Goal: Task Accomplishment & Management: Manage account settings

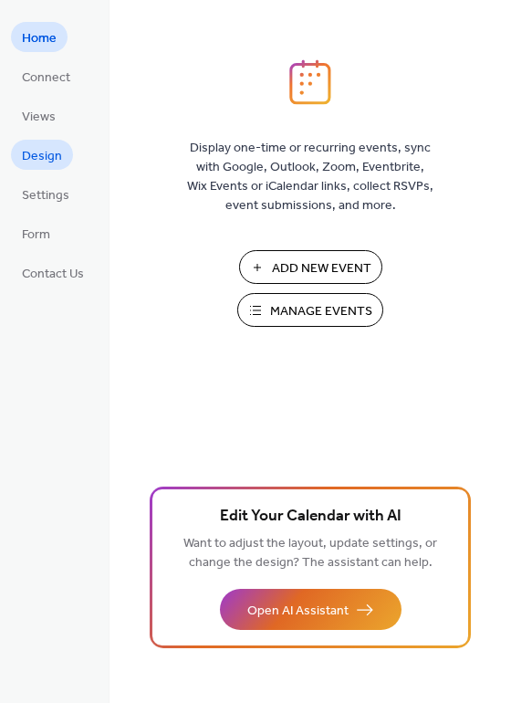
click at [54, 150] on span "Design" at bounding box center [42, 156] width 40 height 19
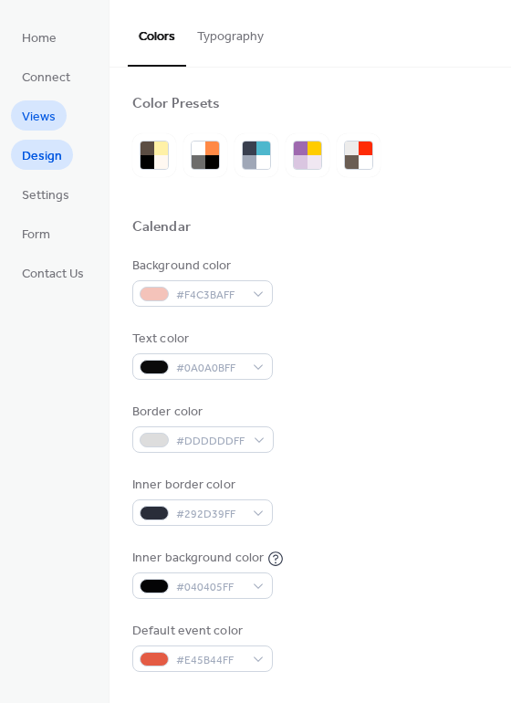
click at [42, 108] on span "Views" at bounding box center [39, 117] width 34 height 19
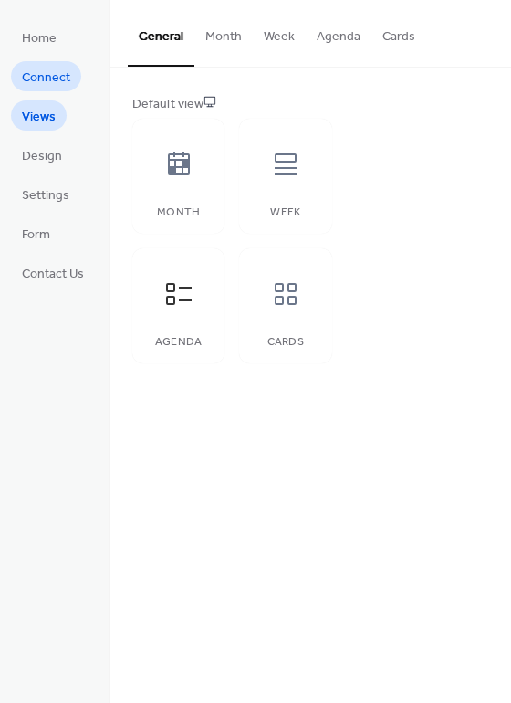
click at [58, 83] on span "Connect" at bounding box center [46, 77] width 48 height 19
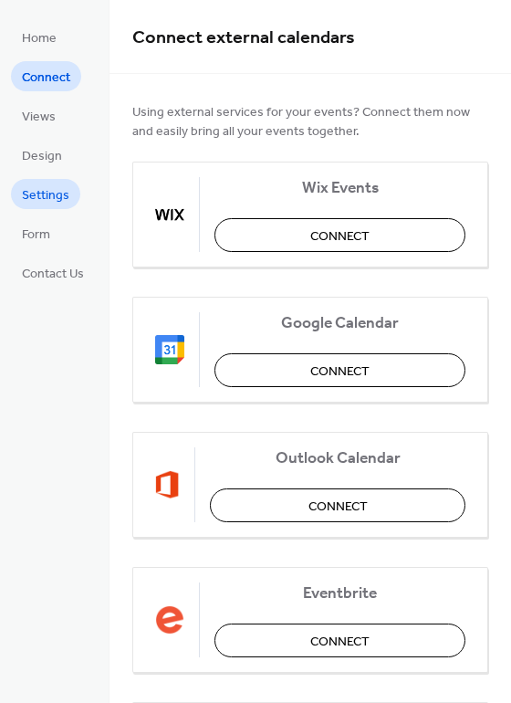
click at [51, 196] on span "Settings" at bounding box center [45, 195] width 47 height 19
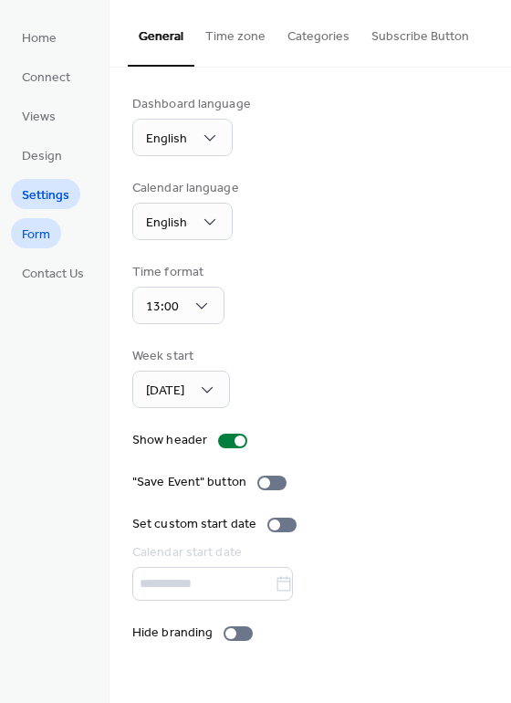
click at [59, 228] on link "Form" at bounding box center [36, 233] width 50 height 30
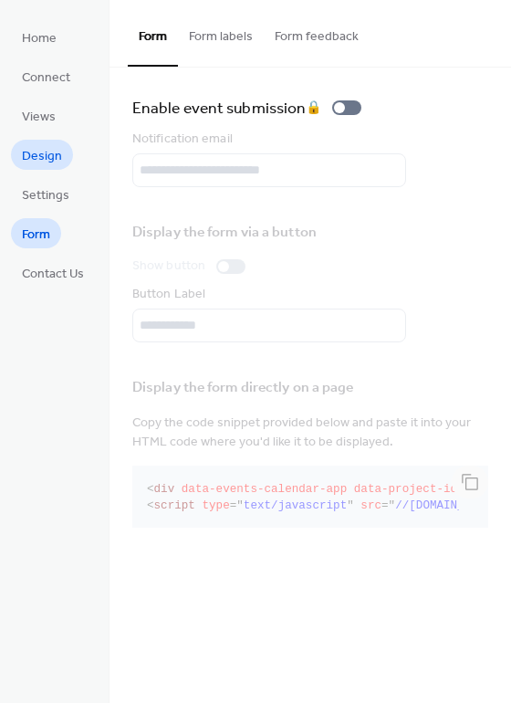
click at [52, 164] on span "Design" at bounding box center [42, 156] width 40 height 19
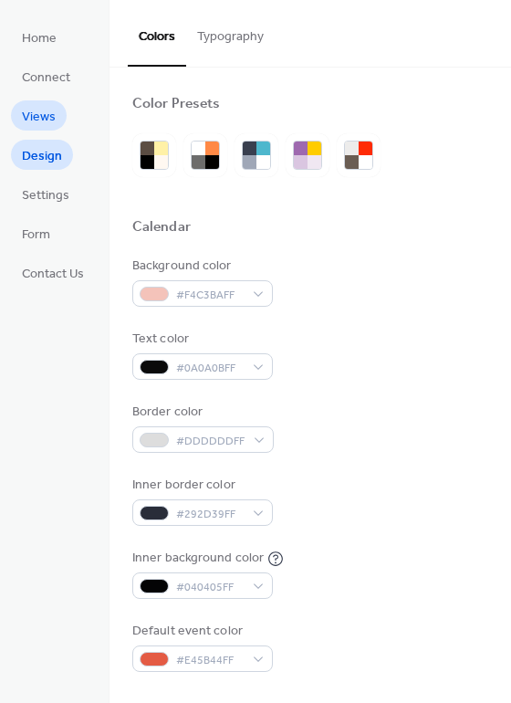
click at [47, 116] on span "Views" at bounding box center [39, 117] width 34 height 19
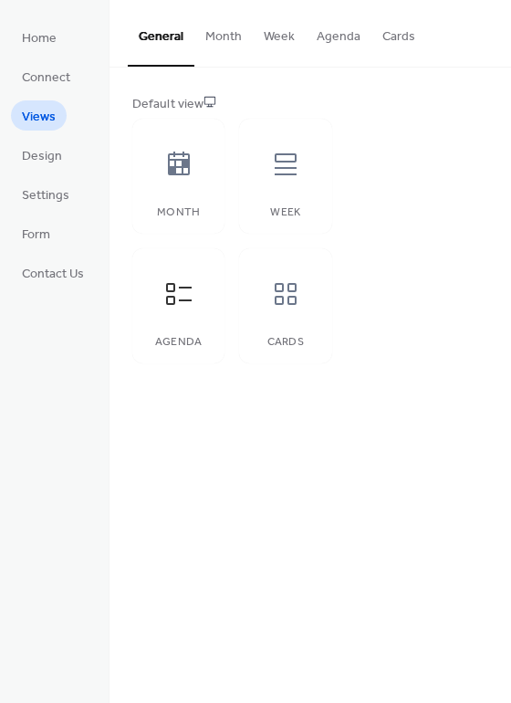
click at [331, 32] on button "Agenda" at bounding box center [339, 32] width 66 height 65
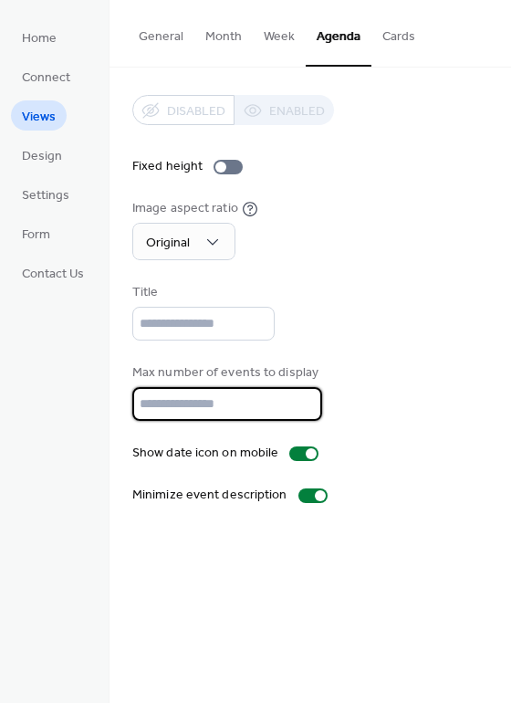
click at [200, 413] on input "*" at bounding box center [227, 404] width 190 height 34
type input "*"
click at [448, 385] on div "Max number of events to display *" at bounding box center [310, 393] width 356 height 58
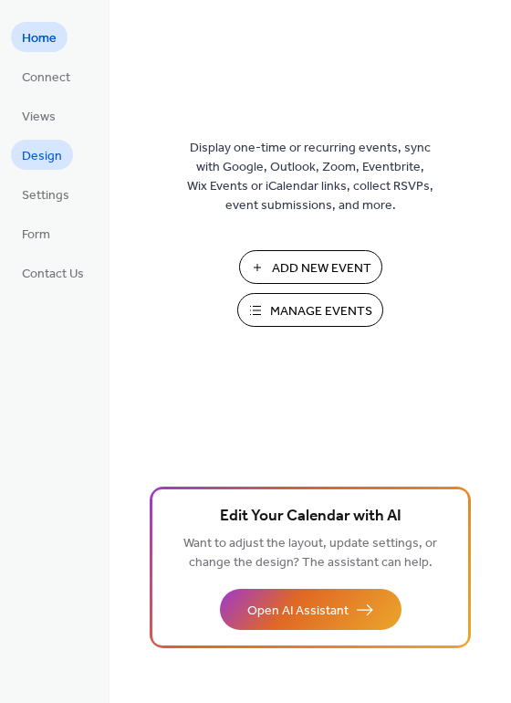
click at [47, 151] on span "Design" at bounding box center [42, 156] width 40 height 19
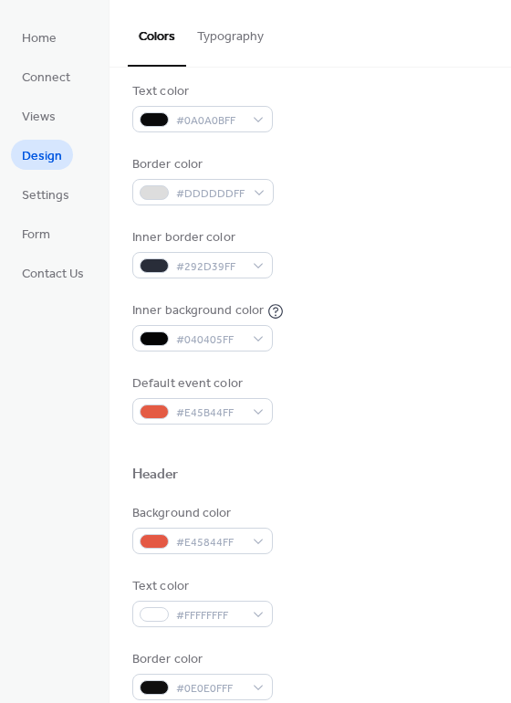
scroll to position [248, 0]
click at [34, 132] on ul "Home Connect Views Design Settings Form Contact Us" at bounding box center [53, 155] width 84 height 266
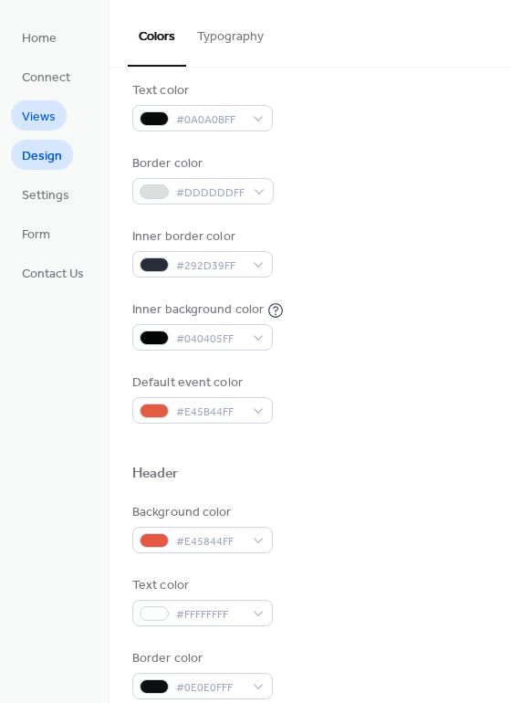
click at [37, 115] on span "Views" at bounding box center [39, 117] width 34 height 19
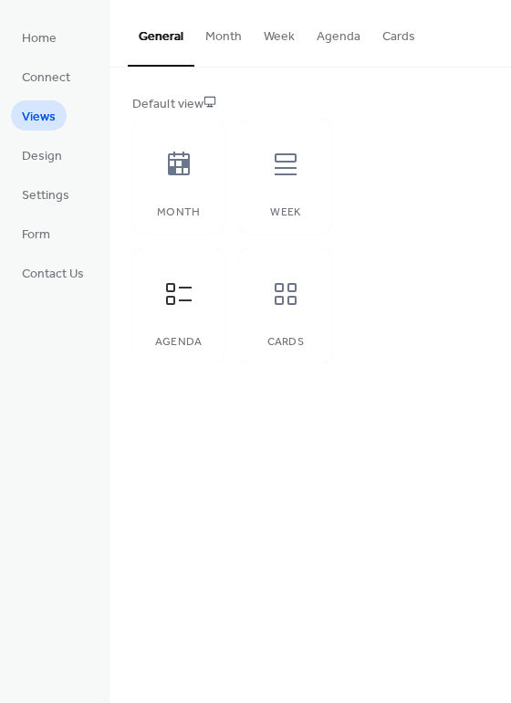
click at [340, 30] on button "Agenda" at bounding box center [339, 32] width 66 height 65
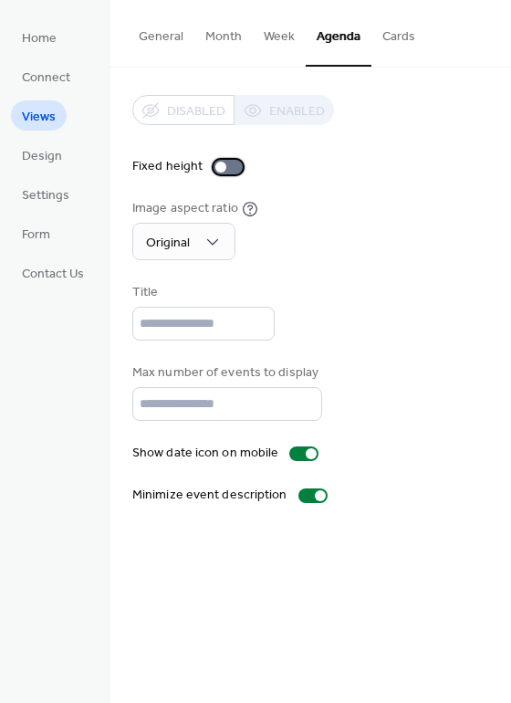
click at [220, 165] on div at bounding box center [221, 167] width 11 height 11
click at [220, 165] on div at bounding box center [228, 167] width 29 height 15
click at [153, 36] on button "General" at bounding box center [161, 32] width 67 height 65
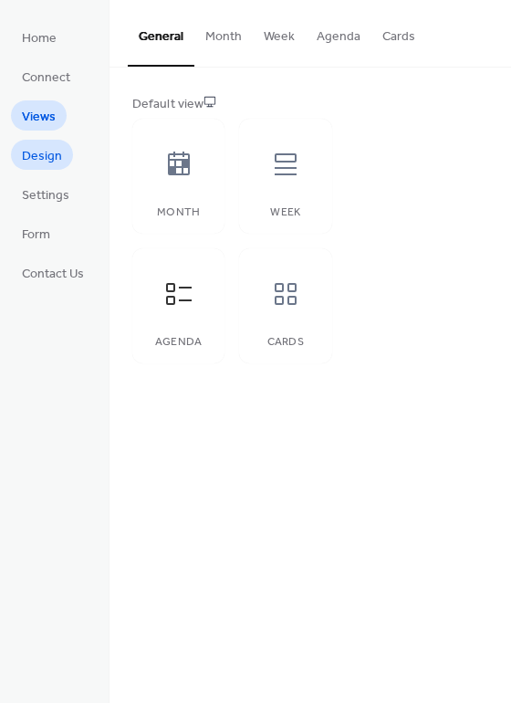
click at [54, 154] on span "Design" at bounding box center [42, 156] width 40 height 19
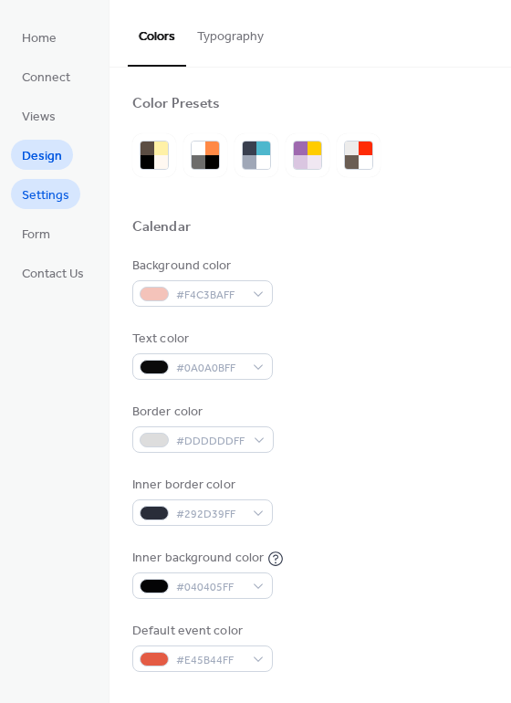
click at [58, 188] on span "Settings" at bounding box center [45, 195] width 47 height 19
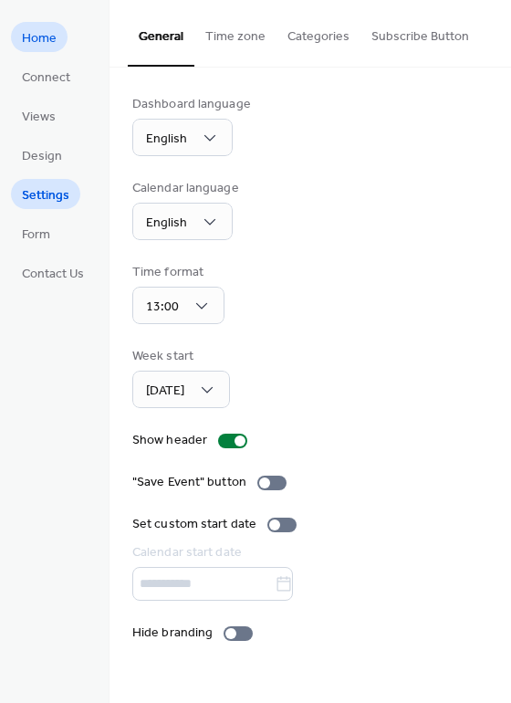
click at [40, 44] on span "Home" at bounding box center [39, 38] width 35 height 19
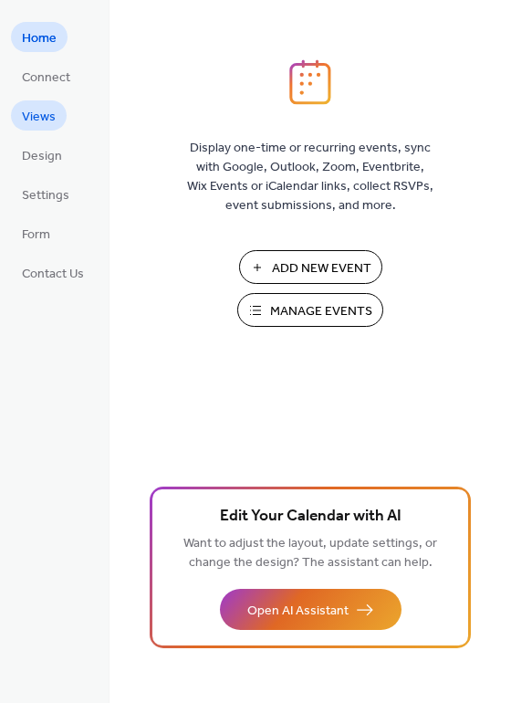
click at [39, 117] on span "Views" at bounding box center [39, 117] width 34 height 19
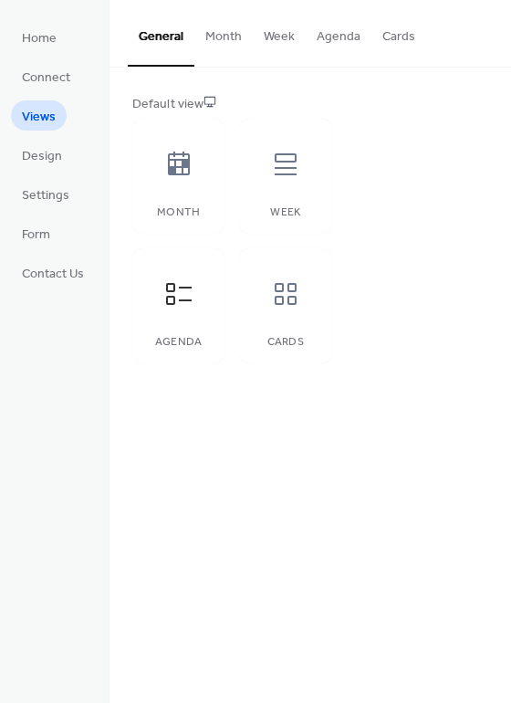
click at [337, 40] on button "Agenda" at bounding box center [339, 32] width 66 height 65
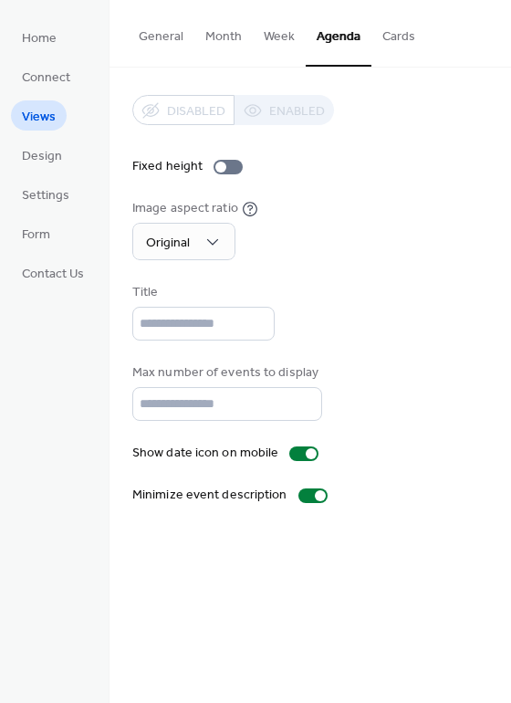
click at [392, 43] on button "Cards" at bounding box center [399, 32] width 55 height 65
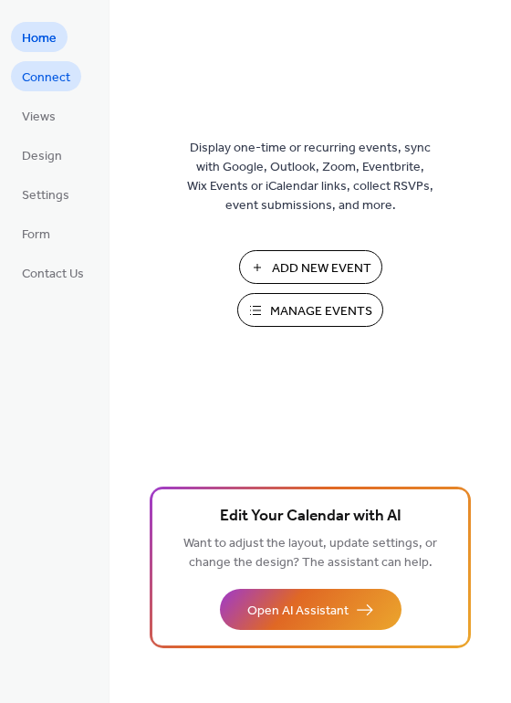
click at [37, 77] on span "Connect" at bounding box center [46, 77] width 48 height 19
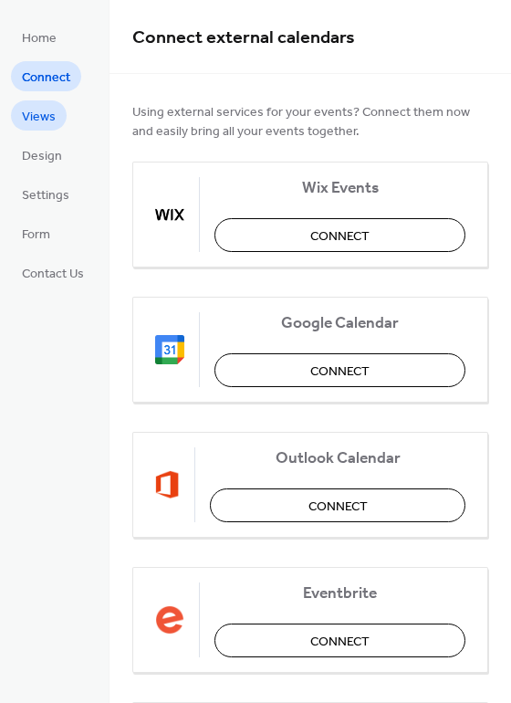
click at [41, 112] on span "Views" at bounding box center [39, 117] width 34 height 19
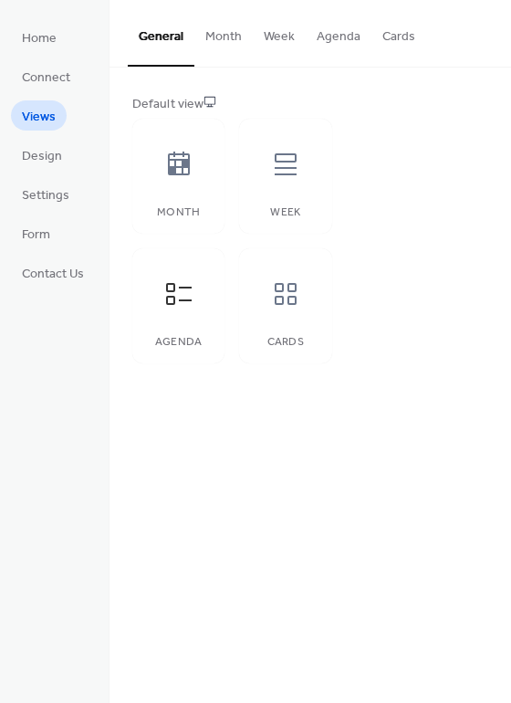
click at [379, 53] on button "Cards" at bounding box center [399, 32] width 55 height 65
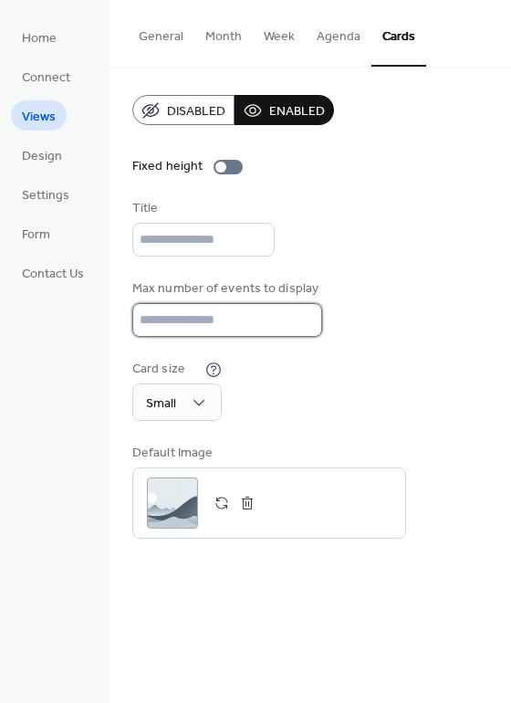
click at [224, 319] on input "*" at bounding box center [227, 320] width 190 height 34
type input "*"
click at [350, 215] on div "Title" at bounding box center [310, 228] width 356 height 58
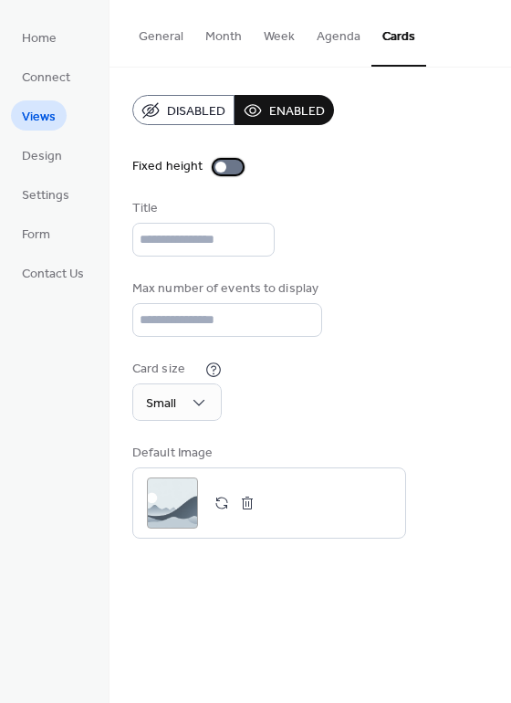
click at [222, 162] on div at bounding box center [221, 167] width 11 height 11
click at [222, 162] on div at bounding box center [228, 167] width 29 height 15
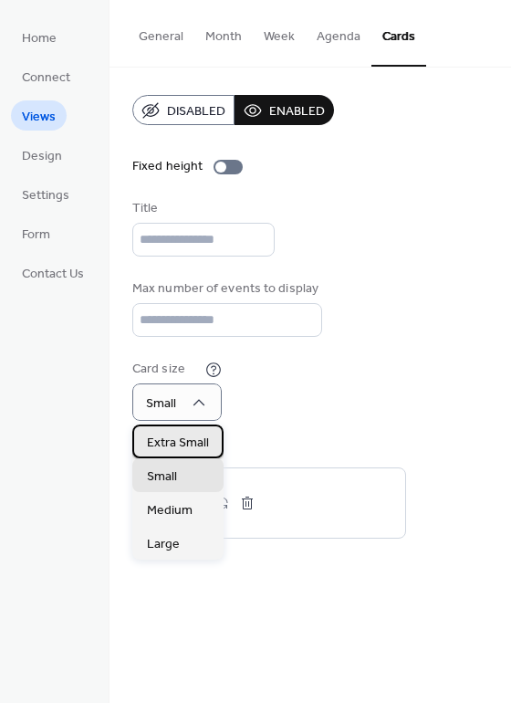
click at [190, 439] on span "Extra Small" at bounding box center [178, 442] width 62 height 19
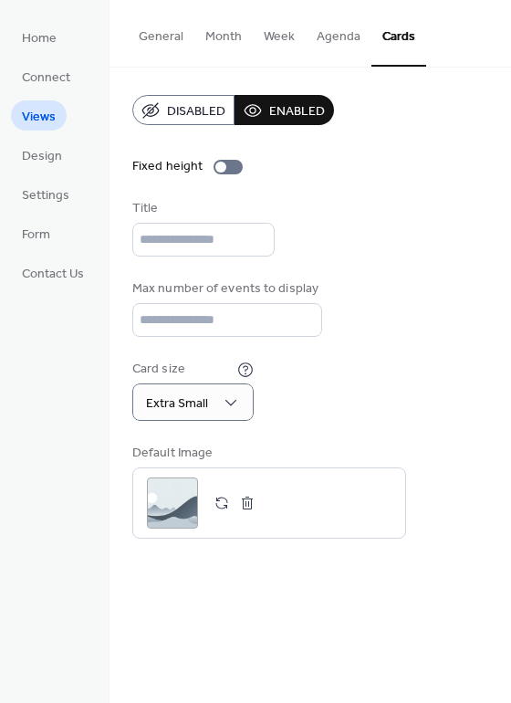
click at [339, 395] on div "Card size Extra Small" at bounding box center [310, 390] width 356 height 61
click at [324, 49] on button "Agenda" at bounding box center [339, 32] width 66 height 65
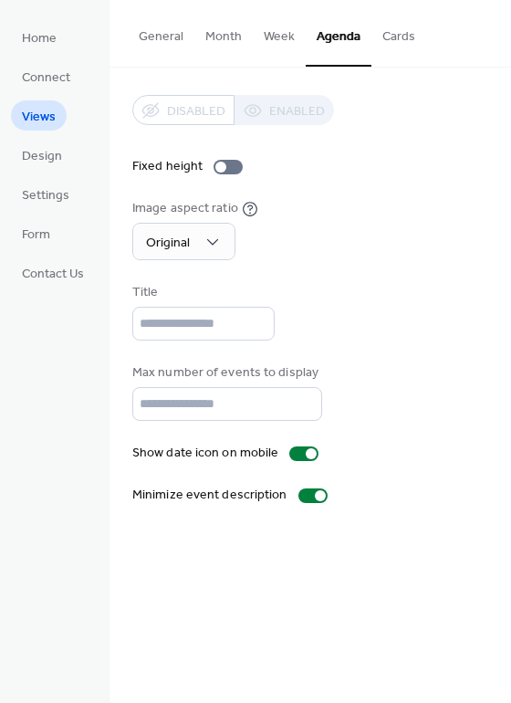
click at [364, 46] on button "Agenda" at bounding box center [339, 33] width 66 height 67
click at [403, 43] on button "Cards" at bounding box center [399, 32] width 55 height 65
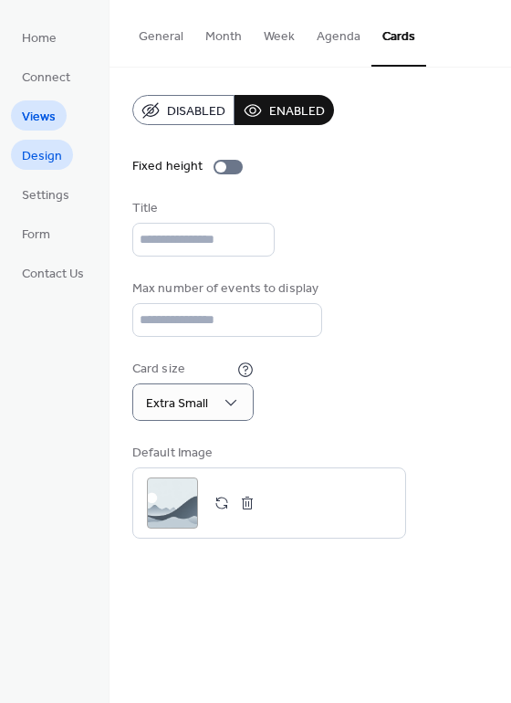
click at [50, 156] on span "Design" at bounding box center [42, 156] width 40 height 19
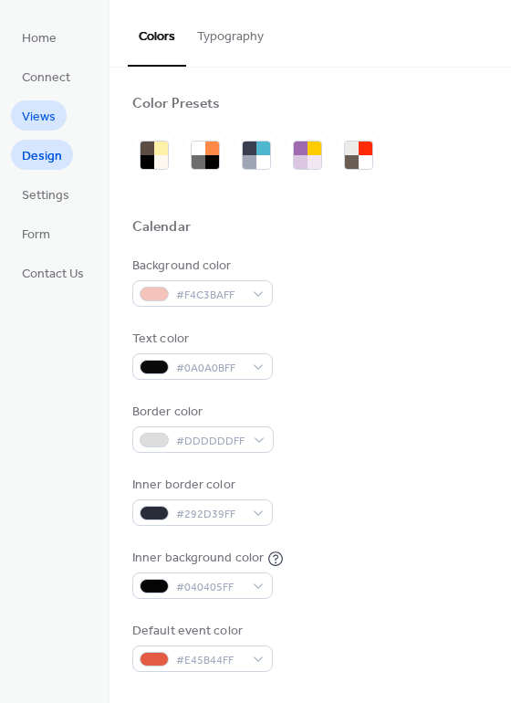
click at [34, 123] on span "Views" at bounding box center [39, 117] width 34 height 19
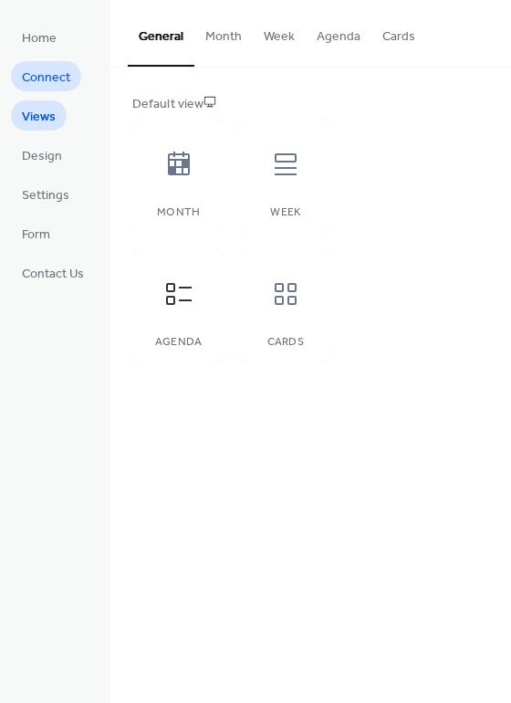
click at [53, 64] on link "Connect" at bounding box center [46, 76] width 70 height 30
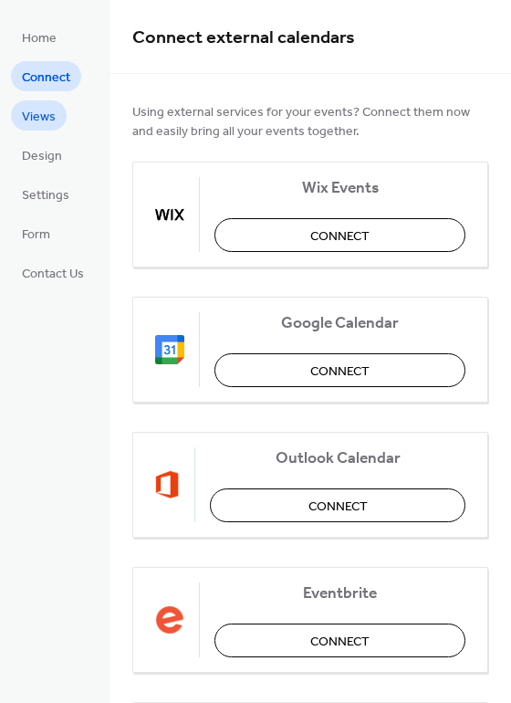
click at [47, 112] on span "Views" at bounding box center [39, 117] width 34 height 19
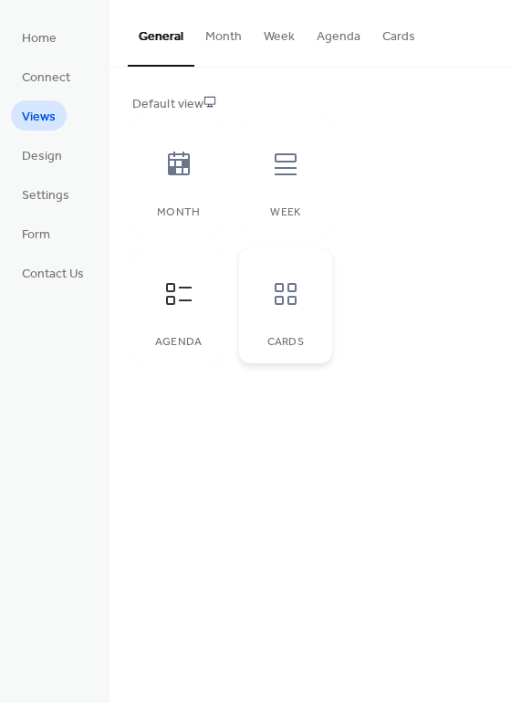
click at [288, 306] on icon at bounding box center [285, 293] width 29 height 29
click at [321, 198] on div "Week" at bounding box center [285, 176] width 92 height 115
click at [286, 227] on div "Week" at bounding box center [285, 176] width 92 height 115
click at [207, 221] on div "Month" at bounding box center [178, 176] width 92 height 115
click at [177, 319] on div at bounding box center [179, 294] width 55 height 55
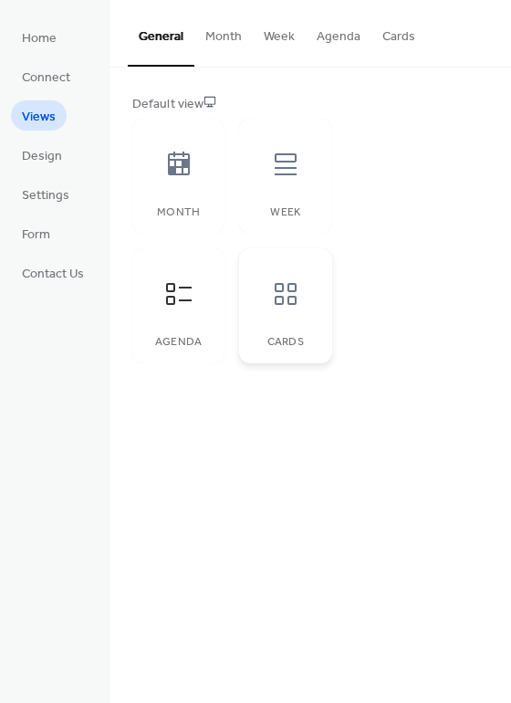
click at [304, 316] on div at bounding box center [285, 294] width 55 height 55
click at [386, 123] on div "Default view Month Week Agenda Cards" at bounding box center [310, 229] width 356 height 269
click at [374, 32] on button "Cards" at bounding box center [399, 32] width 55 height 65
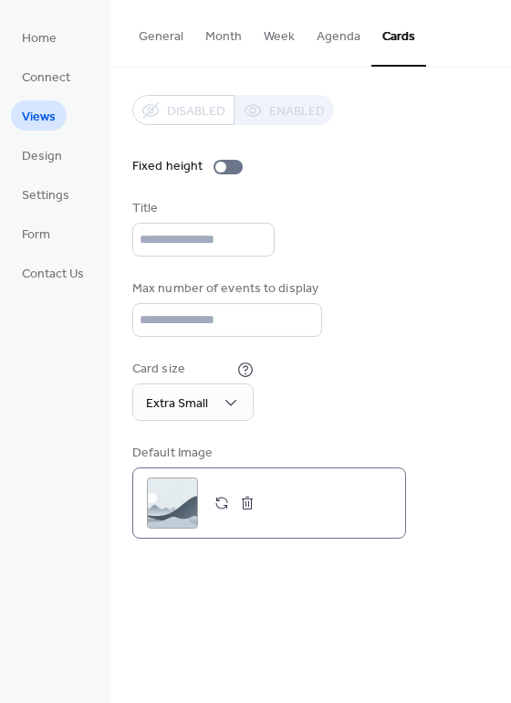
click at [176, 496] on div ";" at bounding box center [172, 503] width 51 height 51
click at [43, 148] on span "Design" at bounding box center [42, 156] width 40 height 19
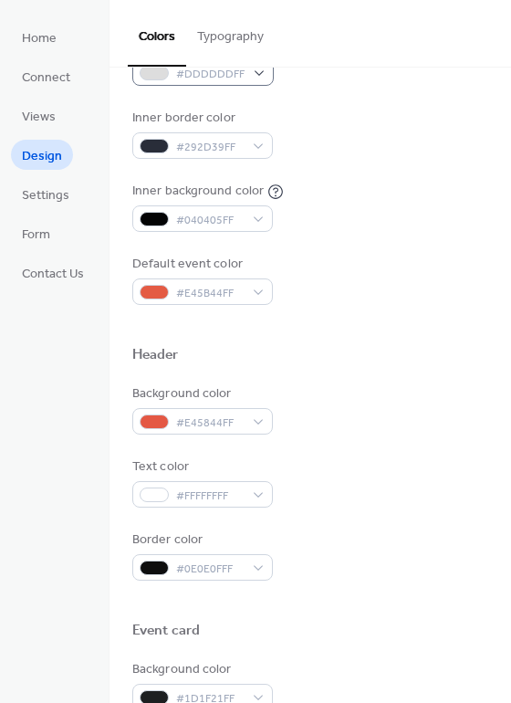
scroll to position [371, 0]
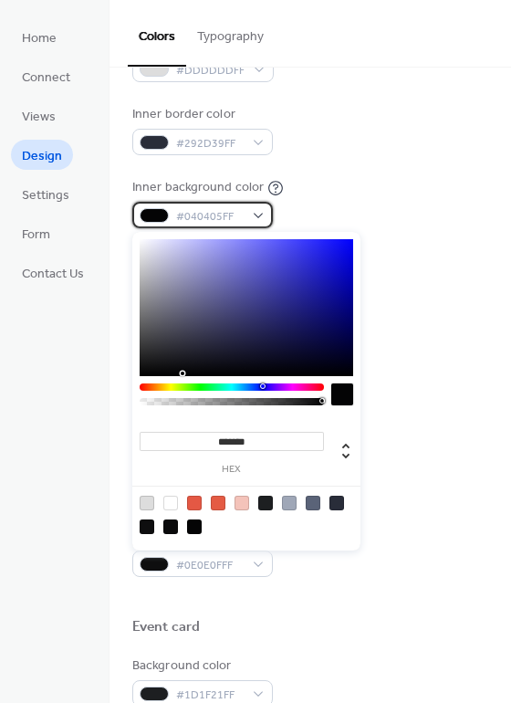
click at [205, 218] on span "#040405FF" at bounding box center [210, 216] width 68 height 19
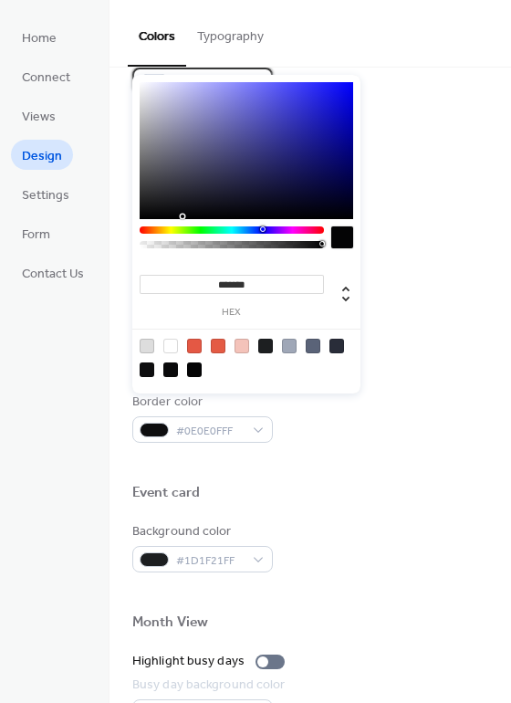
scroll to position [557, 0]
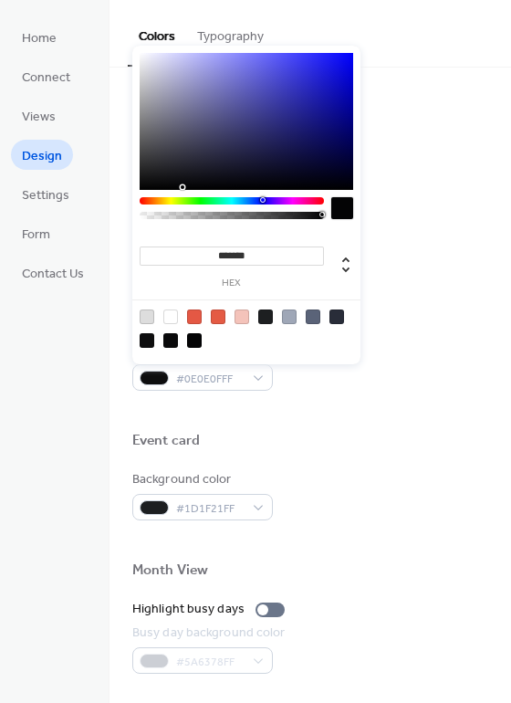
click at [240, 317] on div at bounding box center [242, 317] width 15 height 15
type input "*******"
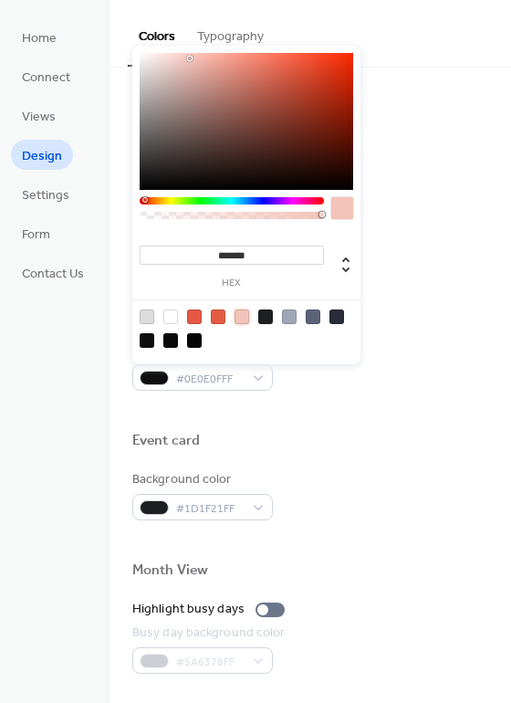
click at [240, 317] on div at bounding box center [242, 317] width 15 height 15
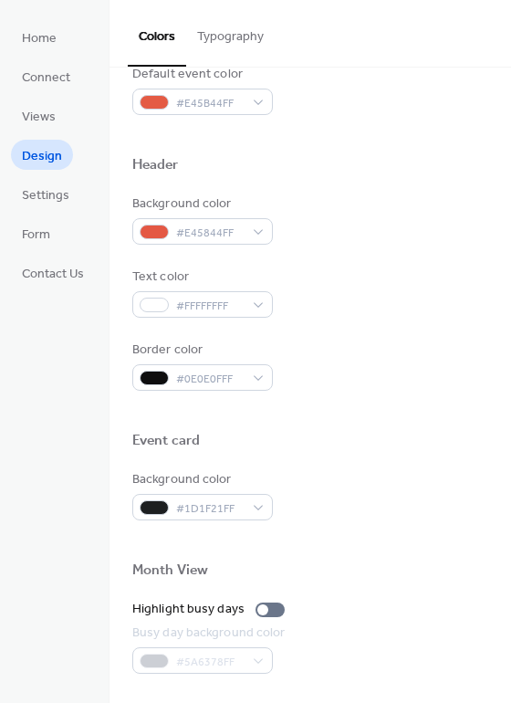
click at [444, 174] on div "Header" at bounding box center [310, 168] width 356 height 24
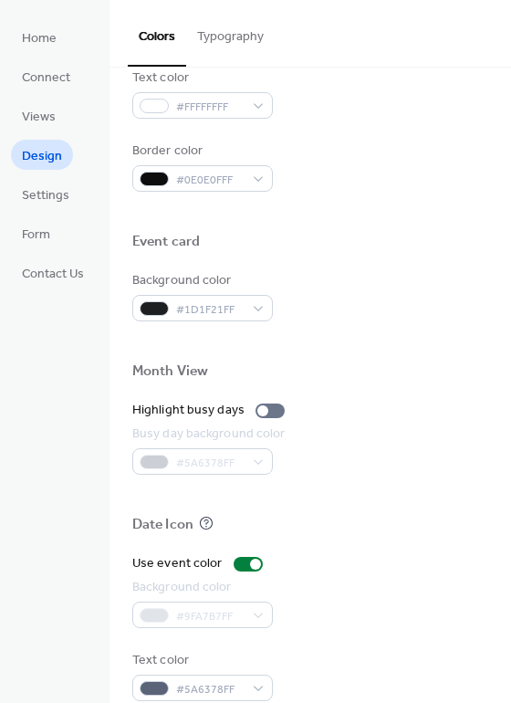
scroll to position [781, 0]
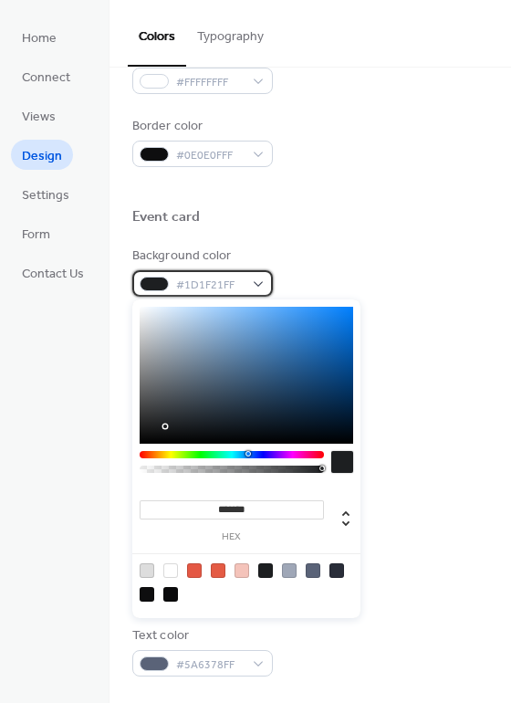
click at [242, 282] on span "#1D1F21FF" at bounding box center [210, 285] width 68 height 19
click at [237, 573] on div at bounding box center [242, 571] width 15 height 15
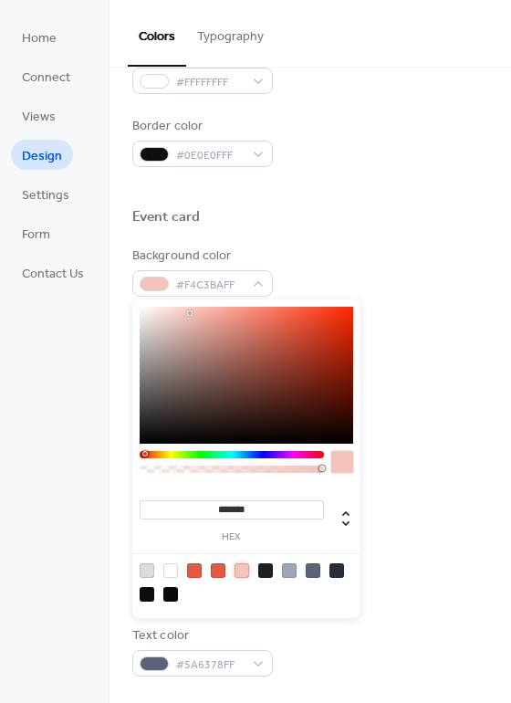
click at [199, 317] on div at bounding box center [247, 375] width 214 height 137
type input "*******"
click at [205, 317] on div at bounding box center [247, 375] width 214 height 137
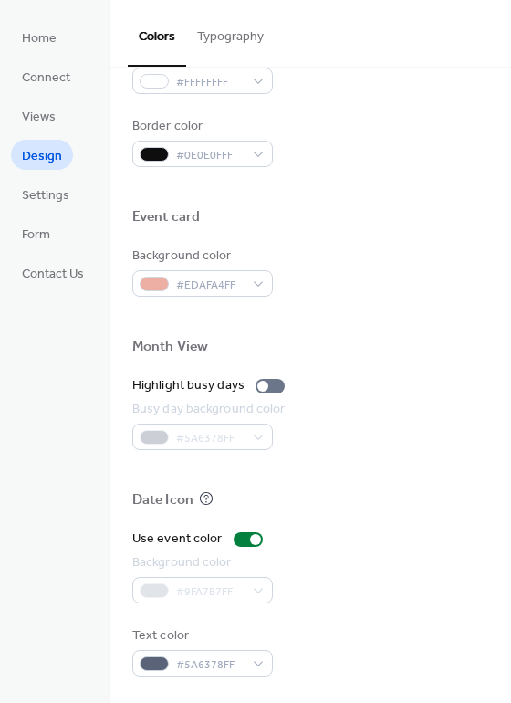
click at [422, 431] on div "Busy day background color #5A6378FF" at bounding box center [310, 425] width 356 height 50
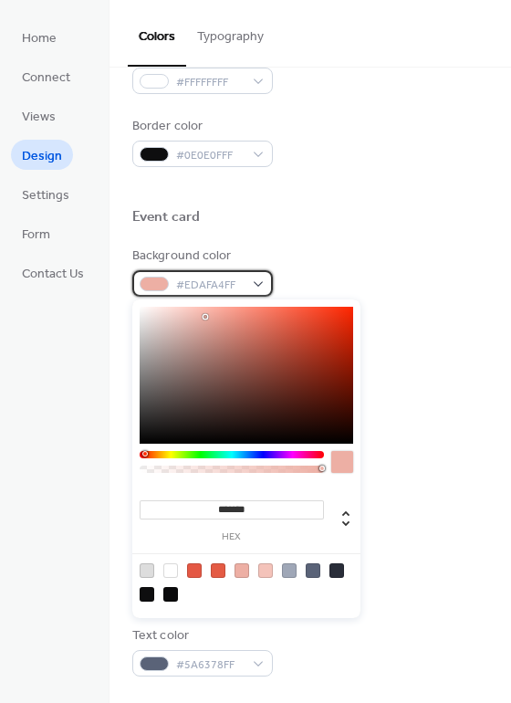
click at [222, 295] on div "#EDAFA4FF" at bounding box center [202, 283] width 141 height 26
type input "*******"
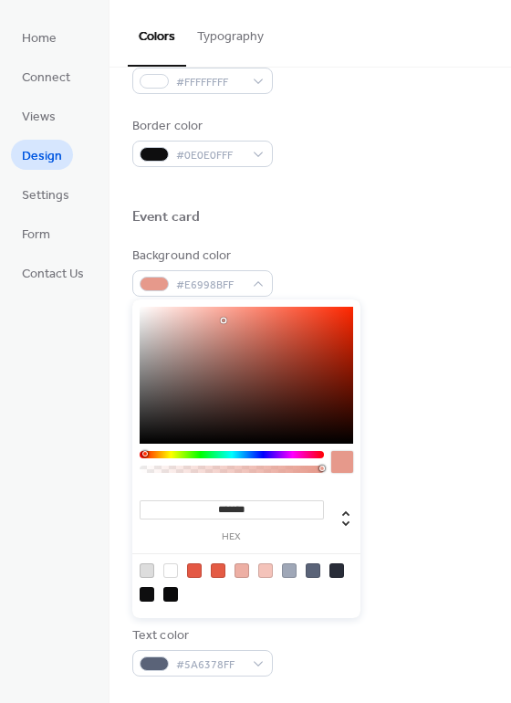
click at [224, 321] on div at bounding box center [247, 375] width 214 height 137
click at [402, 311] on div at bounding box center [310, 317] width 356 height 41
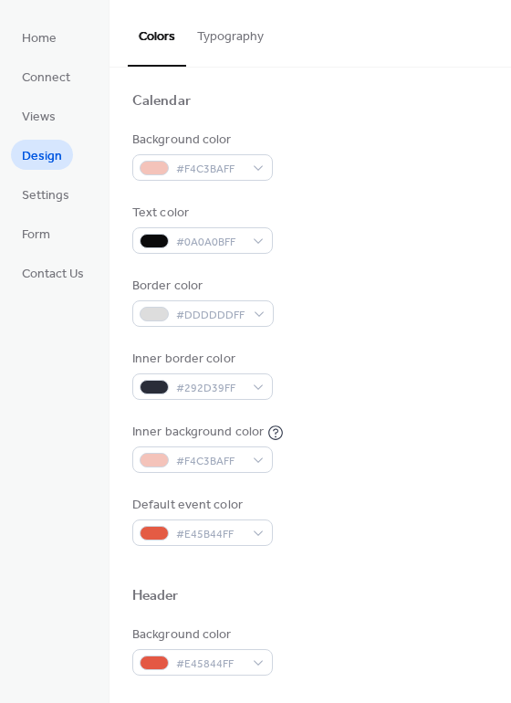
scroll to position [50, 0]
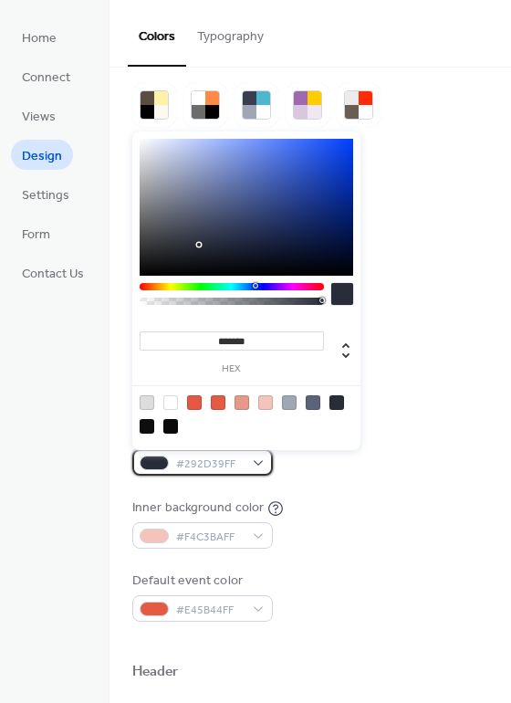
click at [209, 465] on span "#292D39FF" at bounding box center [210, 464] width 68 height 19
click at [147, 423] on div at bounding box center [147, 426] width 15 height 15
type input "*******"
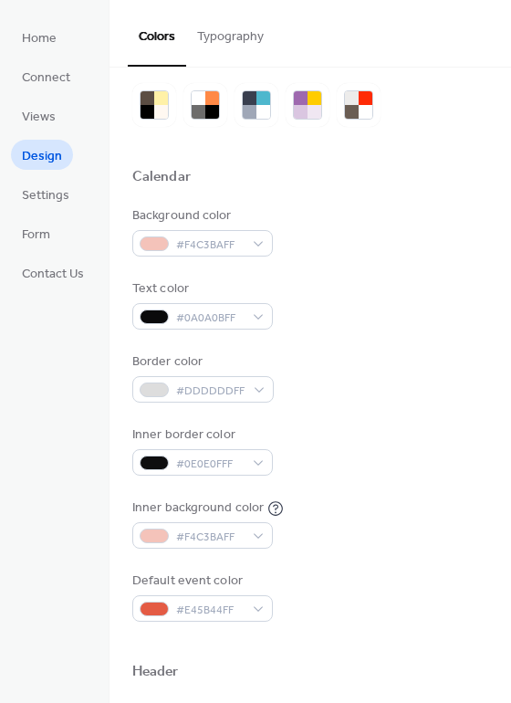
click at [450, 392] on div "Border color #DDDDDDFF" at bounding box center [310, 378] width 356 height 50
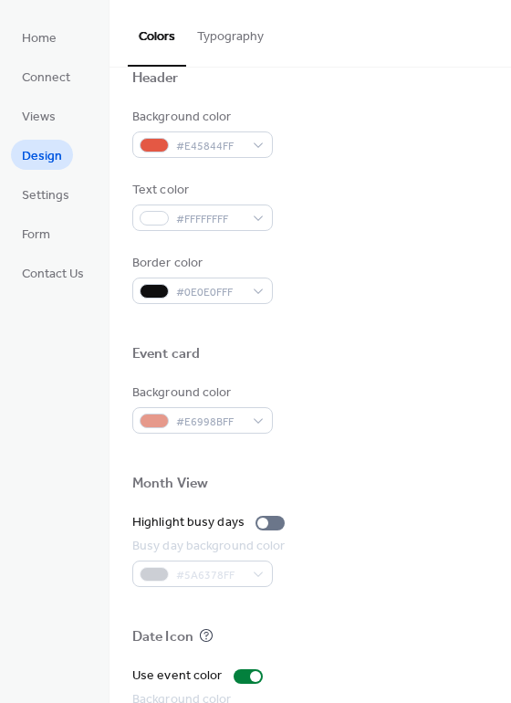
scroll to position [781, 0]
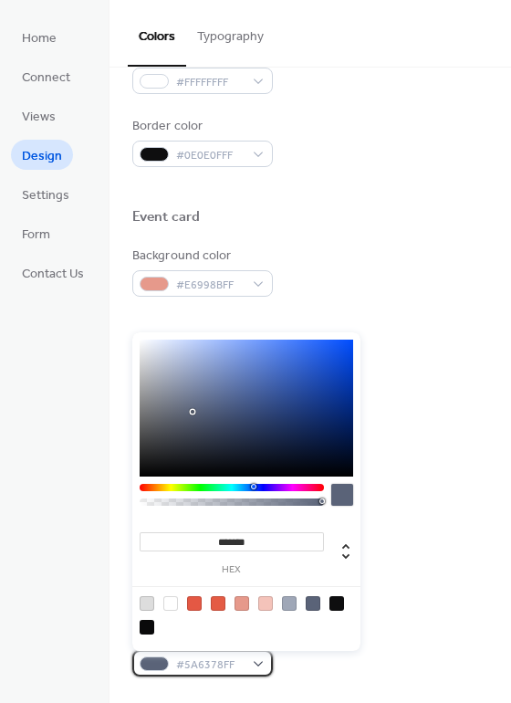
click at [215, 659] on span "#5A6378FF" at bounding box center [210, 665] width 68 height 19
click at [152, 627] on div at bounding box center [147, 627] width 15 height 15
type input "*******"
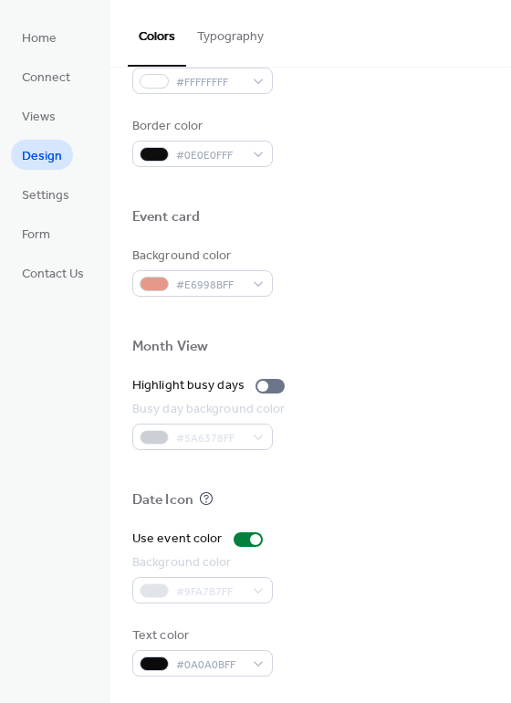
click at [419, 549] on div "Use event color Background color #9FA7B7FF Text color #0A0A0BFF" at bounding box center [310, 603] width 356 height 147
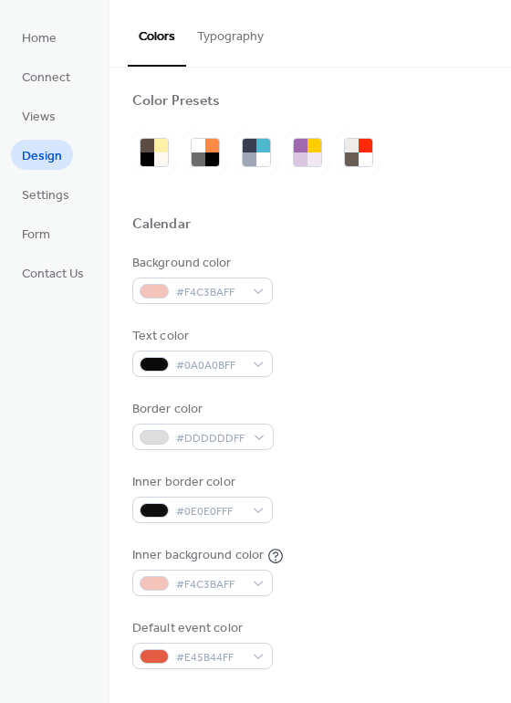
scroll to position [0, 0]
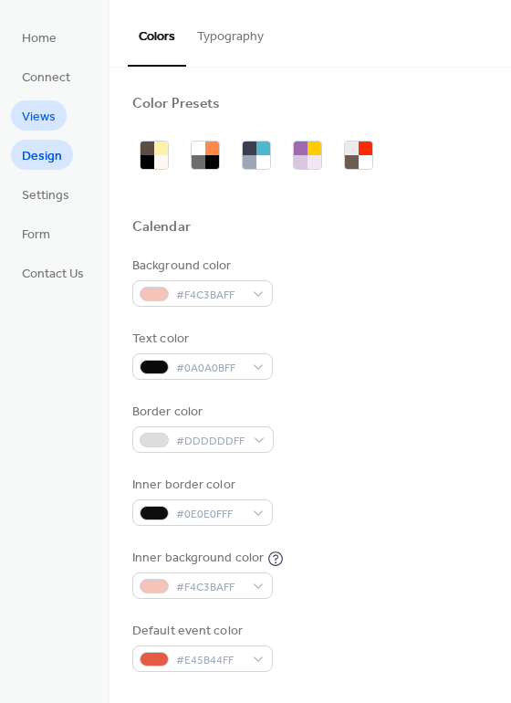
click at [37, 108] on span "Views" at bounding box center [39, 117] width 34 height 19
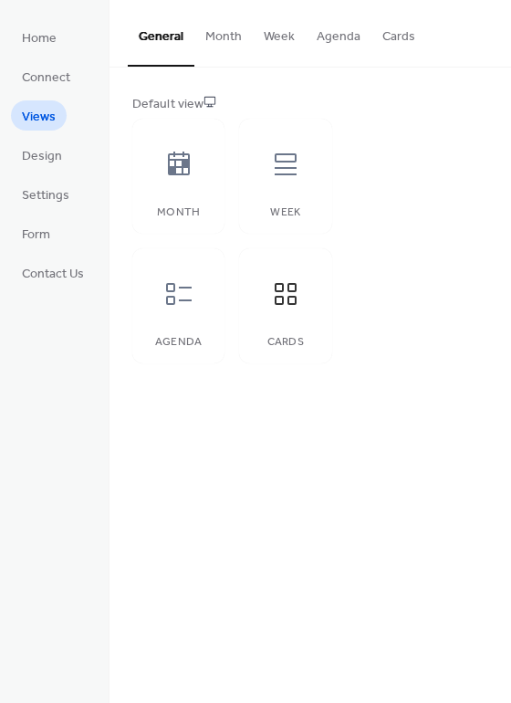
click at [375, 33] on button "Cards" at bounding box center [399, 32] width 55 height 65
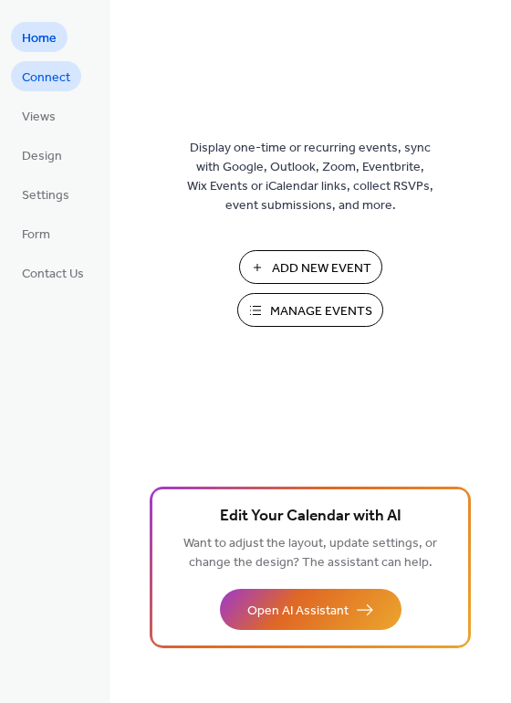
click at [54, 86] on span "Connect" at bounding box center [46, 77] width 48 height 19
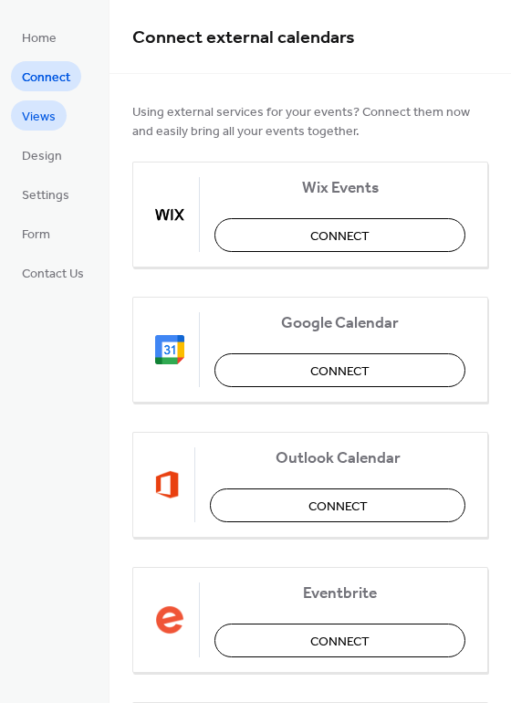
click at [36, 109] on span "Views" at bounding box center [39, 117] width 34 height 19
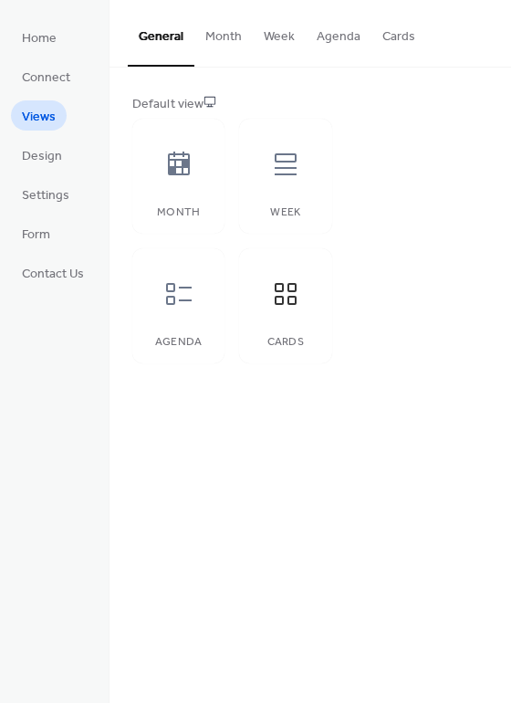
click at [210, 36] on button "Month" at bounding box center [224, 32] width 58 height 65
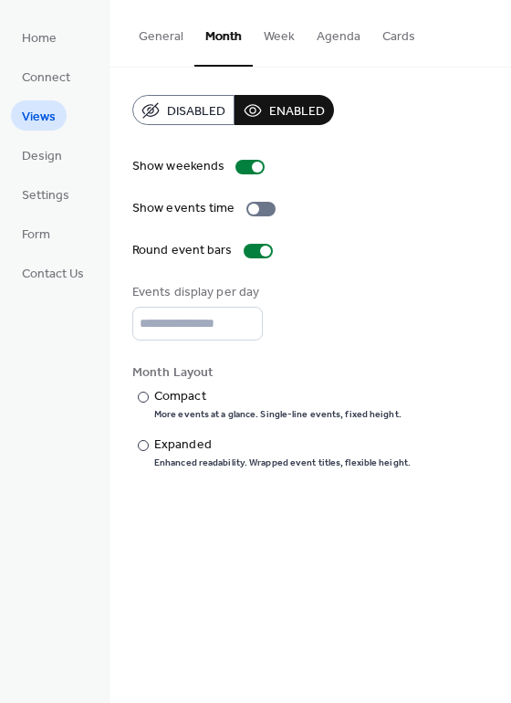
click at [262, 34] on button "Week" at bounding box center [279, 32] width 53 height 65
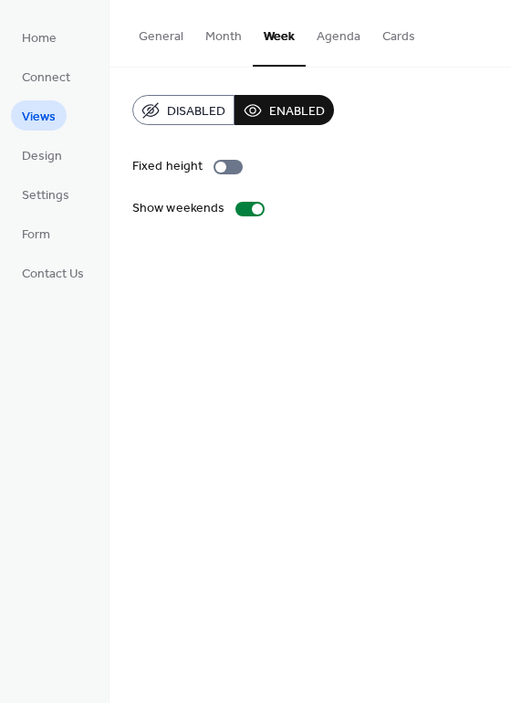
click at [330, 40] on button "Agenda" at bounding box center [339, 32] width 66 height 65
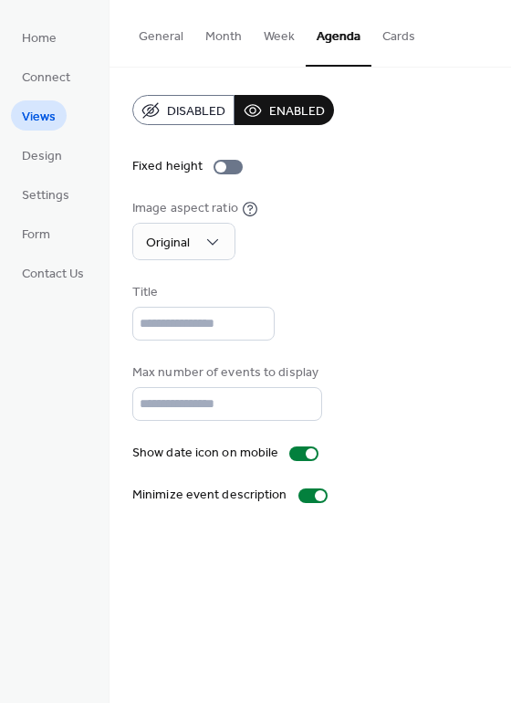
click at [414, 39] on button "Cards" at bounding box center [399, 32] width 55 height 65
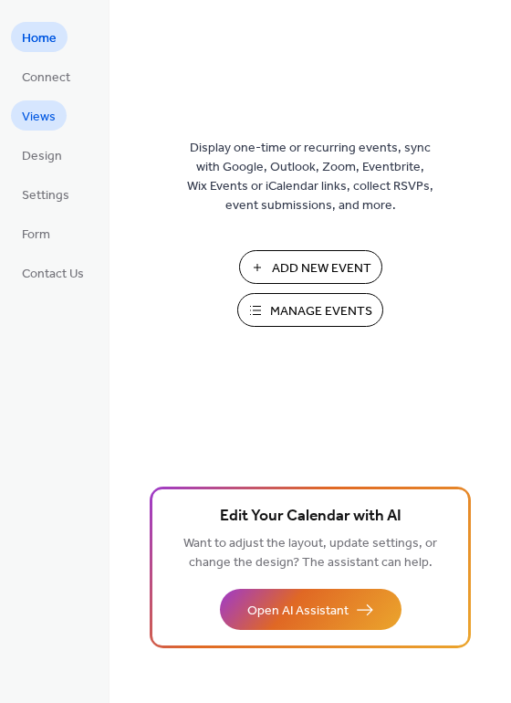
click at [53, 108] on span "Views" at bounding box center [39, 117] width 34 height 19
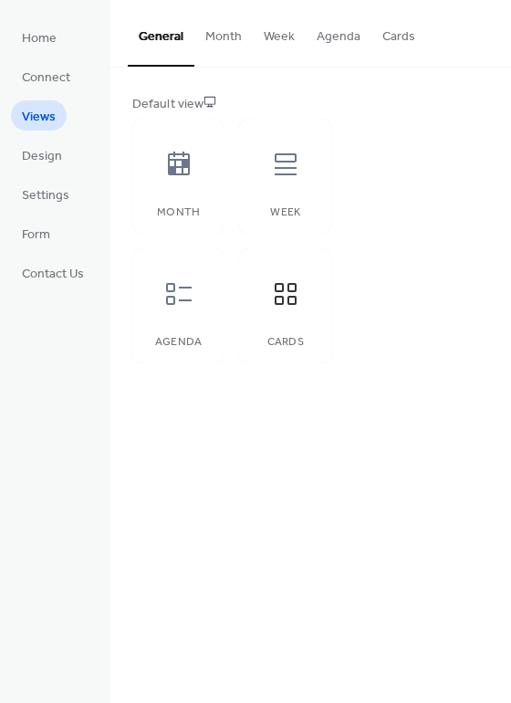
click at [392, 47] on button "Cards" at bounding box center [399, 32] width 55 height 65
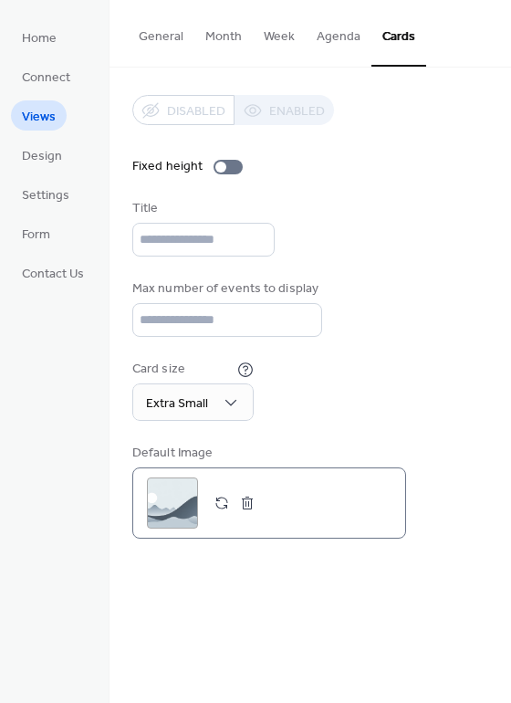
click at [169, 512] on div ";" at bounding box center [172, 503] width 51 height 51
click at [177, 500] on div ";" at bounding box center [172, 503] width 51 height 51
click at [179, 509] on div ";" at bounding box center [172, 503] width 51 height 51
click at [187, 507] on div ";" at bounding box center [172, 503] width 51 height 51
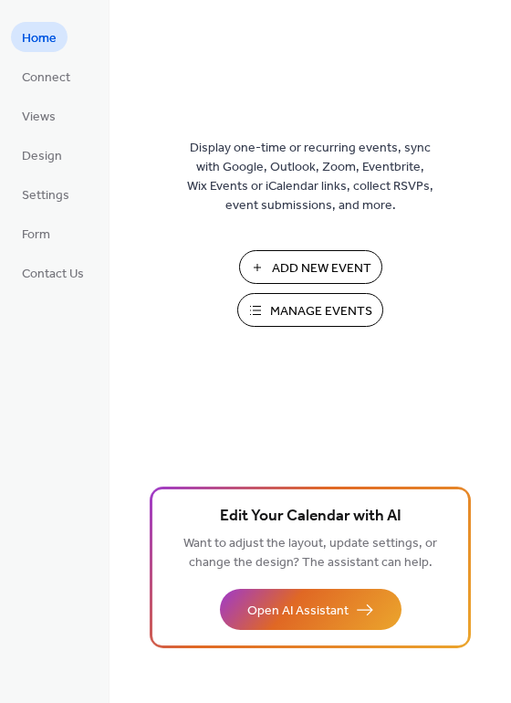
click at [277, 306] on span "Manage Events" at bounding box center [321, 311] width 102 height 19
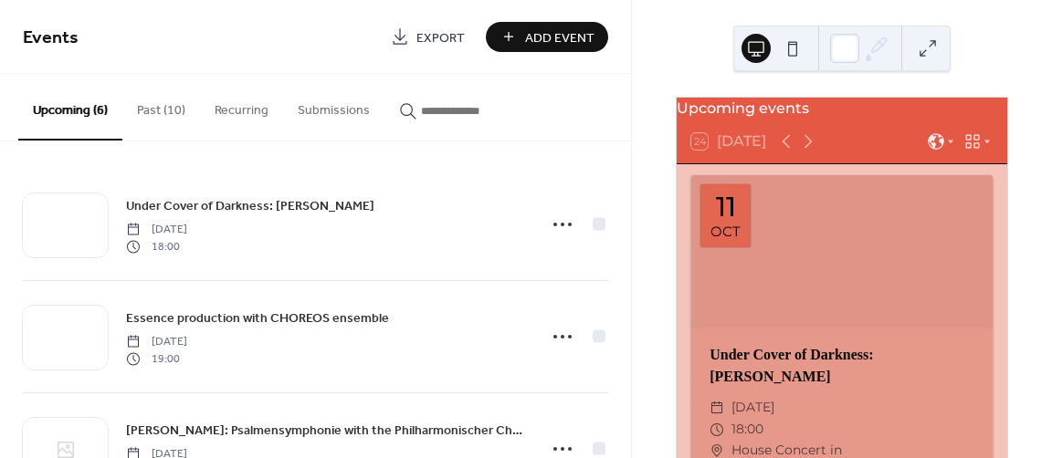
click at [163, 107] on button "Past (10)" at bounding box center [161, 106] width 78 height 65
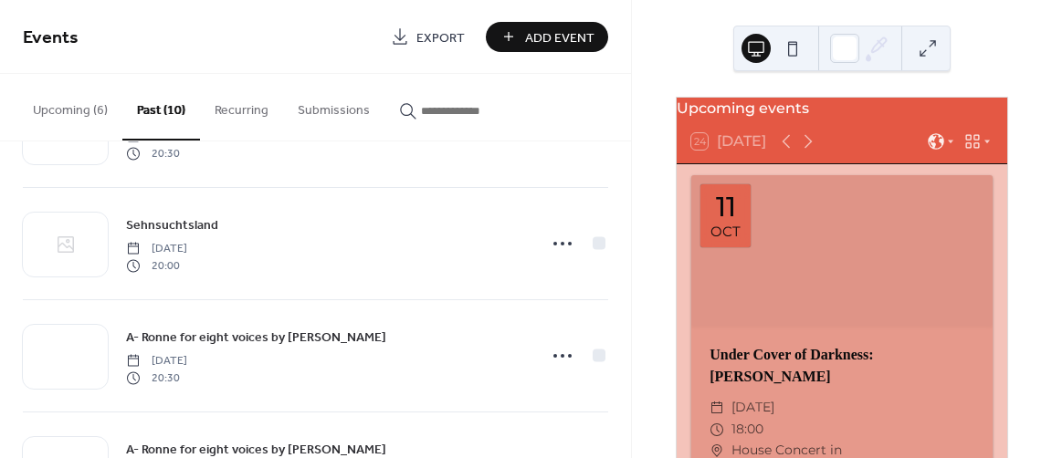
scroll to position [317, 0]
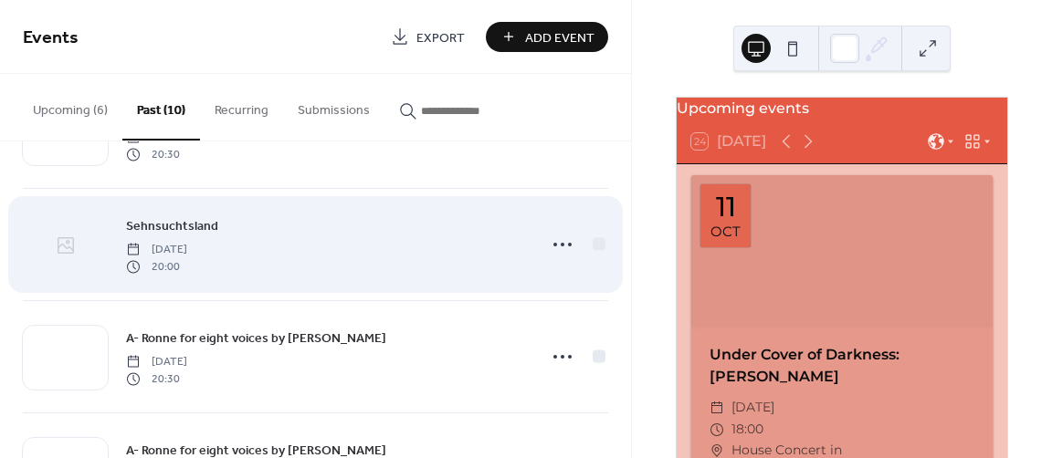
click at [58, 251] on icon at bounding box center [66, 246] width 22 height 22
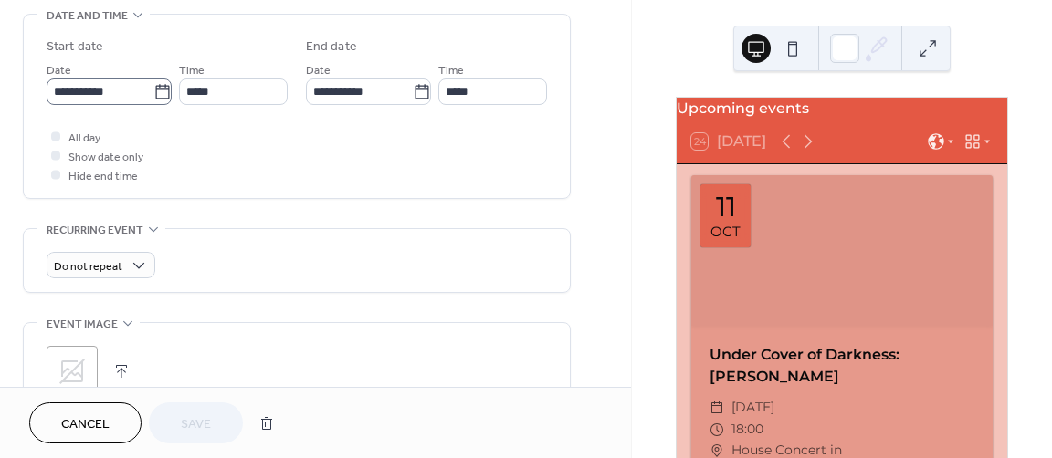
scroll to position [582, 0]
click at [56, 360] on div ";" at bounding box center [72, 370] width 51 height 51
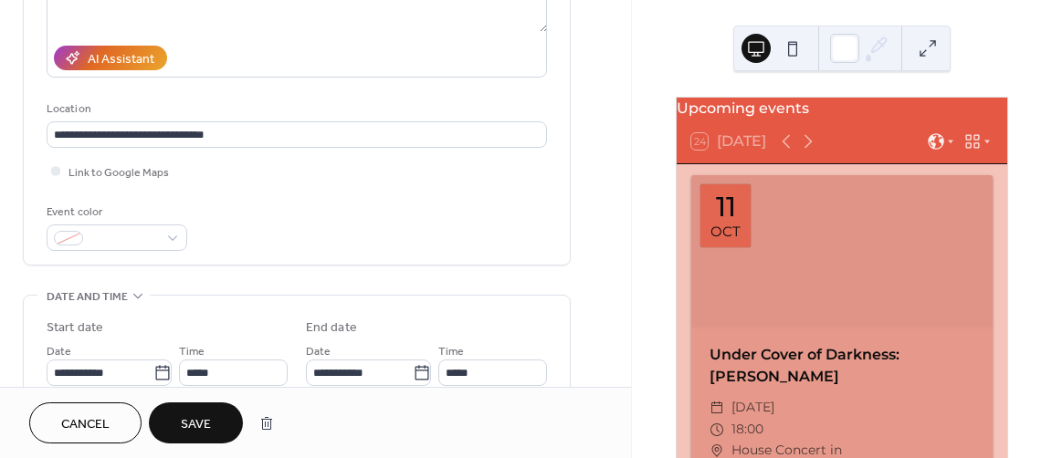
scroll to position [283, 0]
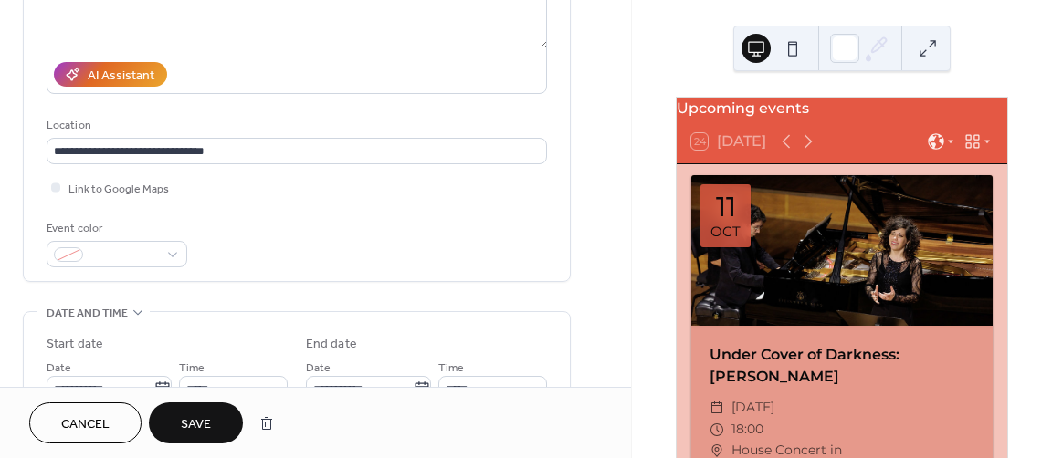
click at [205, 438] on button "Save" at bounding box center [196, 423] width 94 height 41
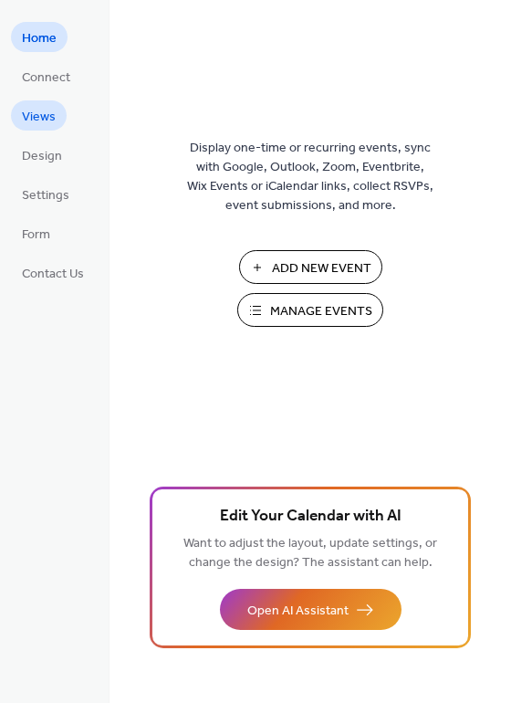
click at [35, 103] on link "Views" at bounding box center [39, 115] width 56 height 30
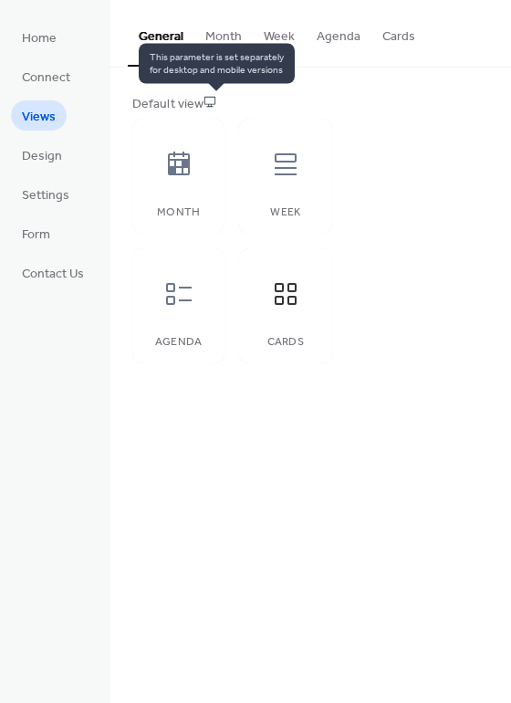
click at [212, 97] on icon at bounding box center [210, 102] width 11 height 10
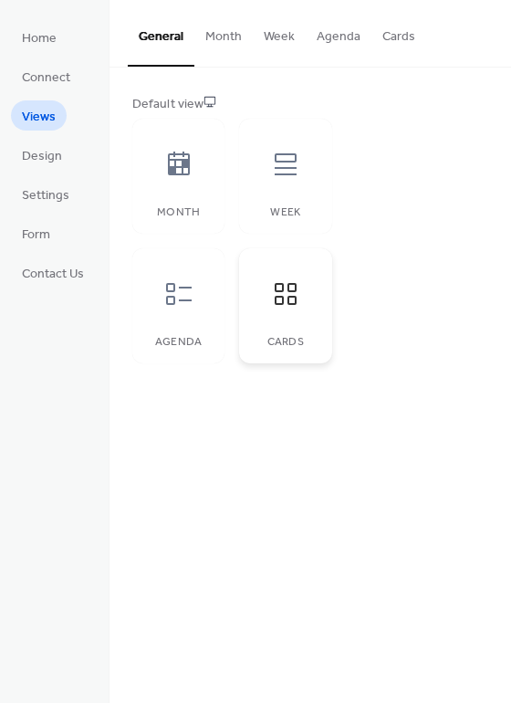
click at [272, 284] on icon at bounding box center [285, 293] width 29 height 29
click at [272, 211] on div "Week" at bounding box center [286, 212] width 56 height 13
click at [280, 262] on div "Cards" at bounding box center [285, 305] width 92 height 115
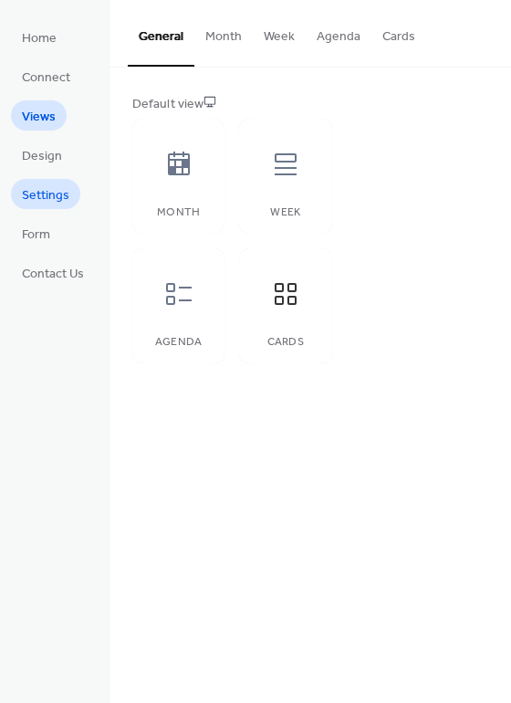
click at [43, 186] on span "Settings" at bounding box center [45, 195] width 47 height 19
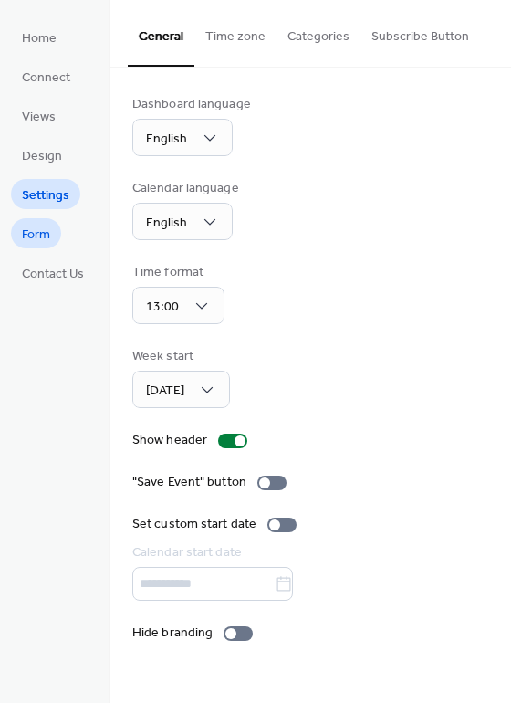
click at [50, 228] on span "Form" at bounding box center [36, 235] width 28 height 19
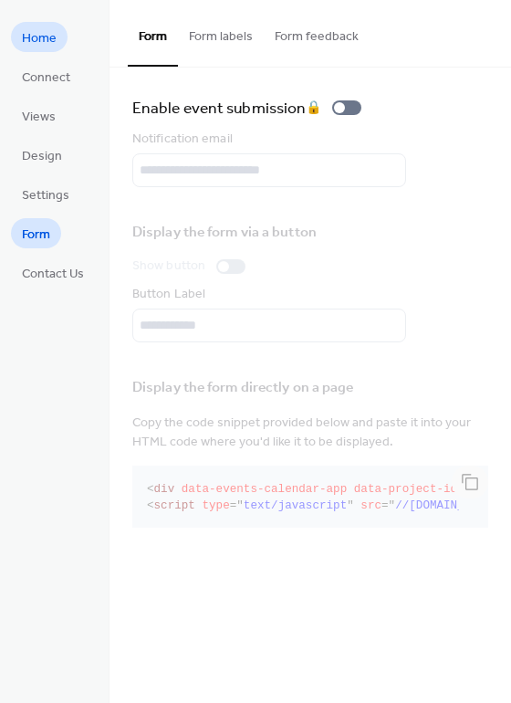
click at [39, 40] on span "Home" at bounding box center [39, 38] width 35 height 19
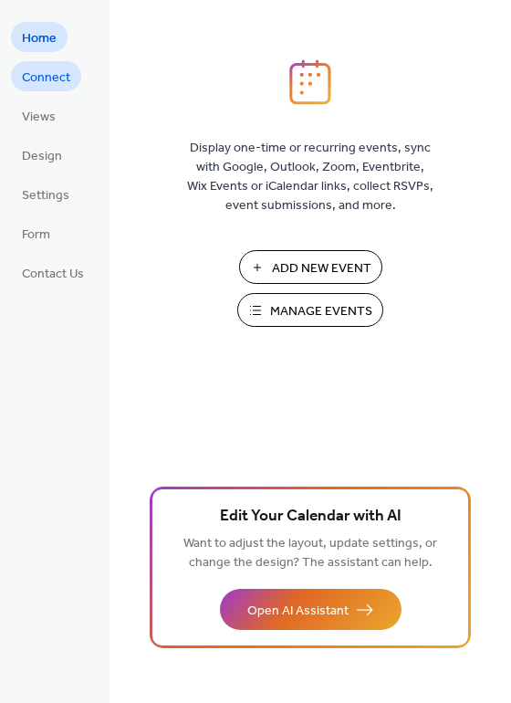
click at [70, 73] on link "Connect" at bounding box center [46, 76] width 70 height 30
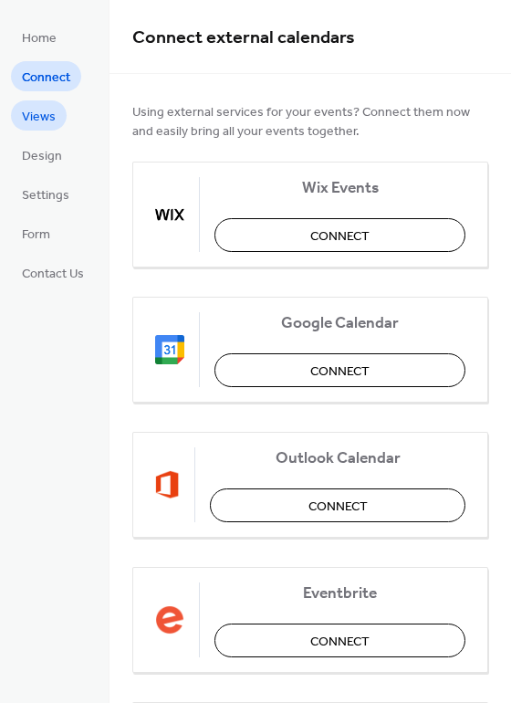
click at [47, 108] on span "Views" at bounding box center [39, 117] width 34 height 19
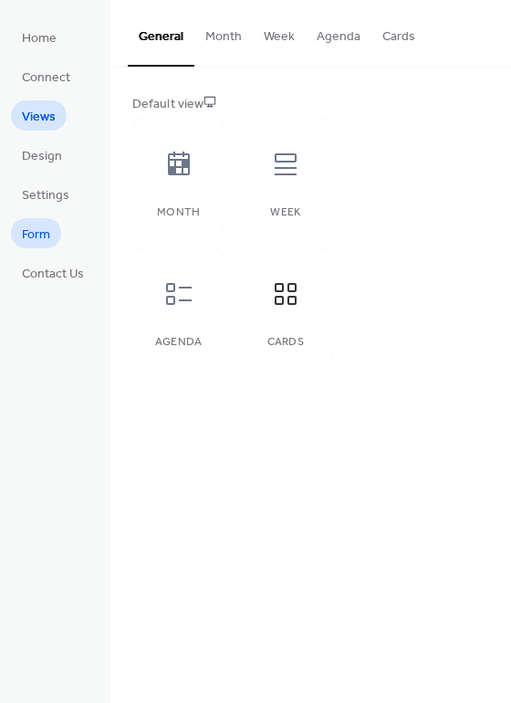
click at [39, 244] on span "Form" at bounding box center [36, 235] width 28 height 19
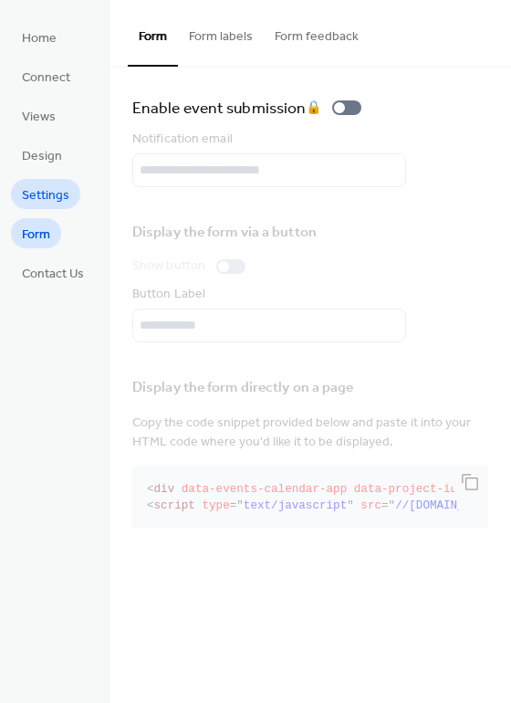
click at [47, 190] on span "Settings" at bounding box center [45, 195] width 47 height 19
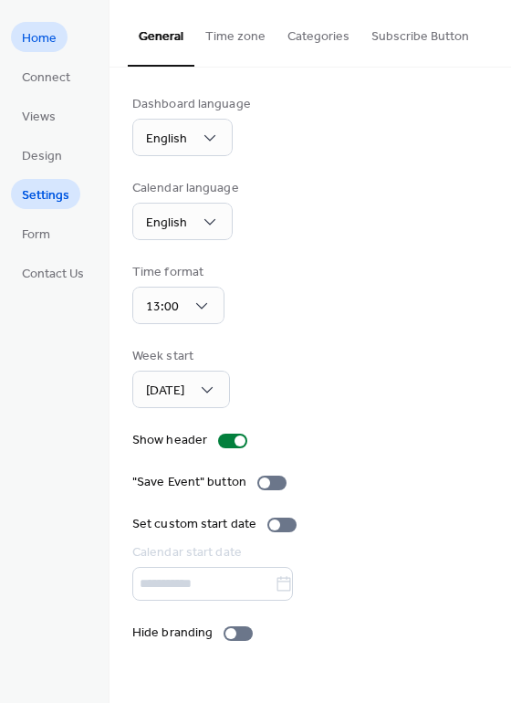
click at [57, 46] on link "Home" at bounding box center [39, 37] width 57 height 30
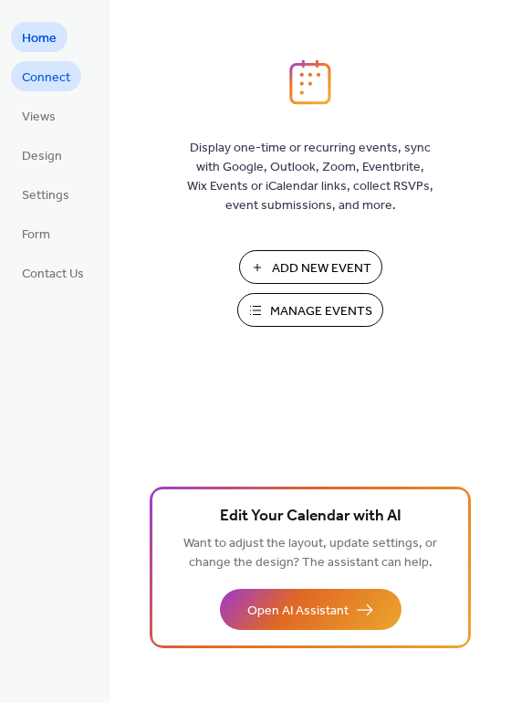
click at [54, 68] on span "Connect" at bounding box center [46, 77] width 48 height 19
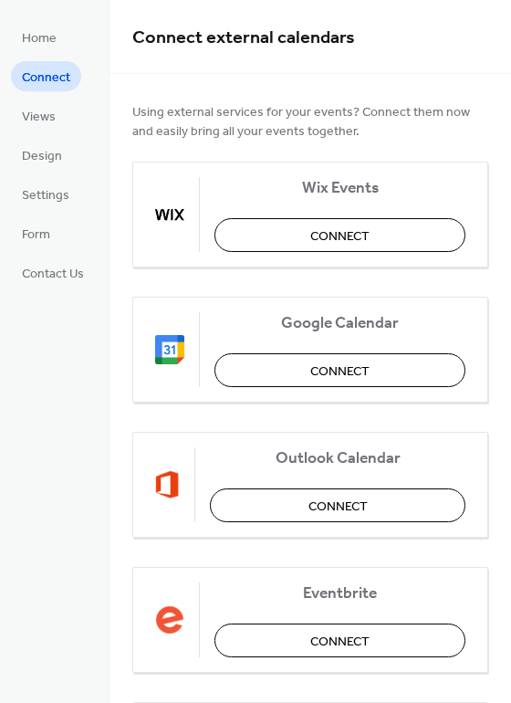
scroll to position [290, 0]
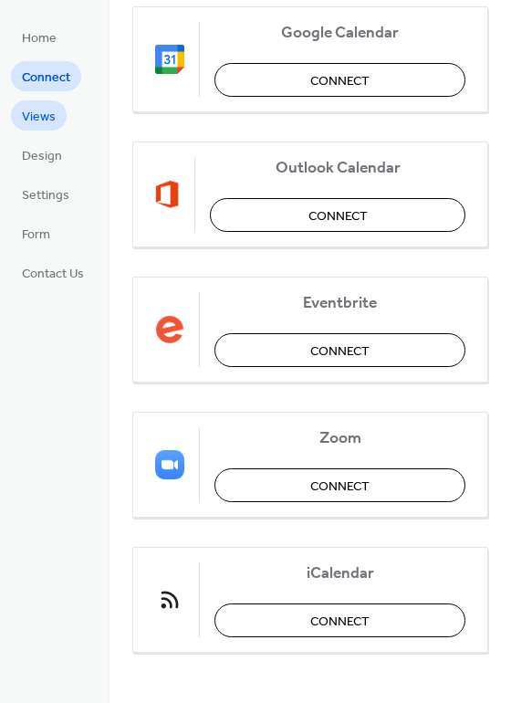
click at [40, 108] on span "Views" at bounding box center [39, 117] width 34 height 19
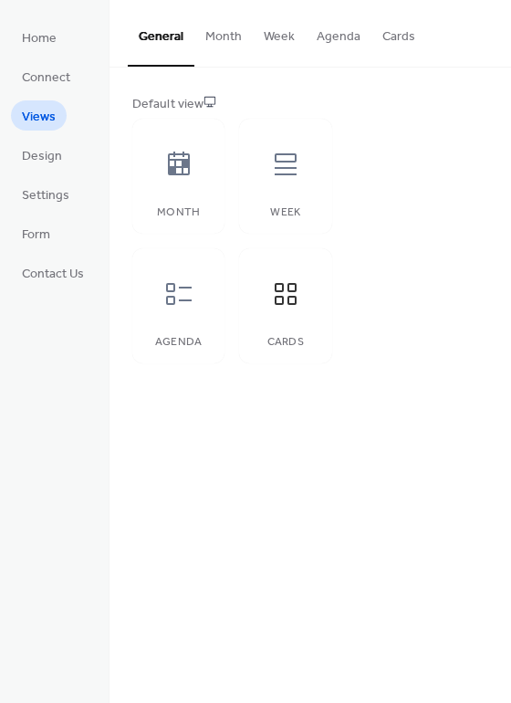
click at [388, 25] on button "Cards" at bounding box center [399, 32] width 55 height 65
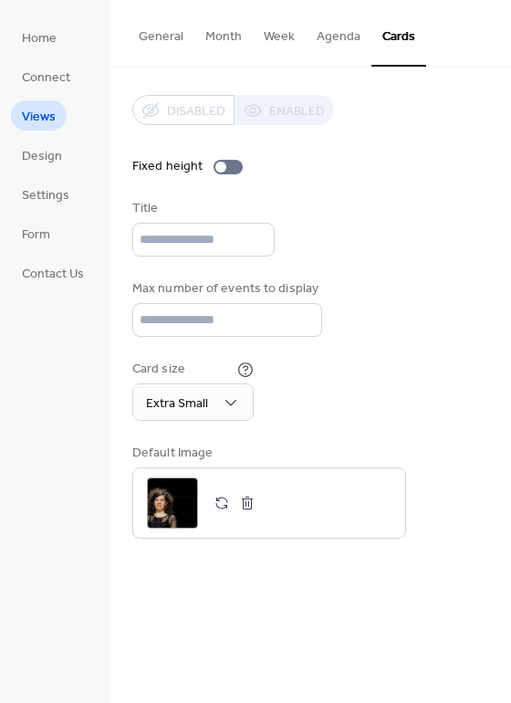
click at [264, 120] on div "Disabled Enabled" at bounding box center [233, 110] width 202 height 30
